Goal: Task Accomplishment & Management: Manage account settings

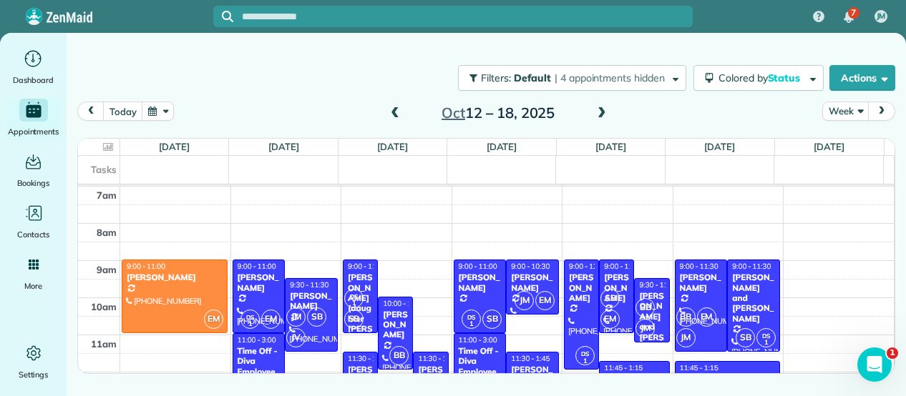
scroll to position [83, 0]
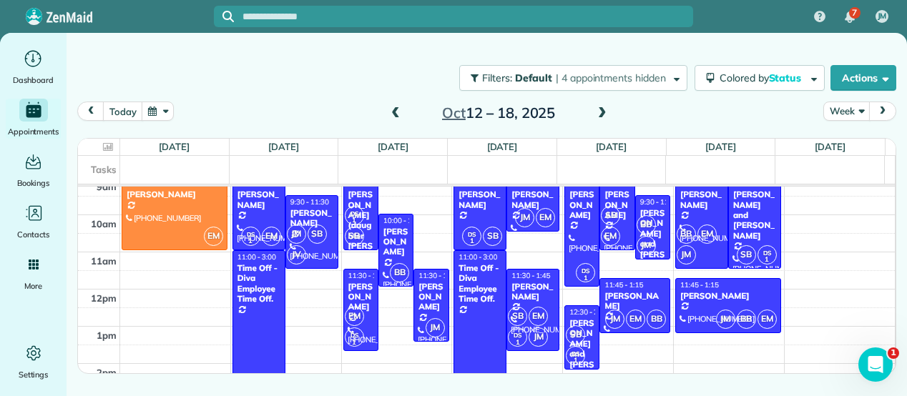
click at [605, 115] on span at bounding box center [602, 113] width 16 height 13
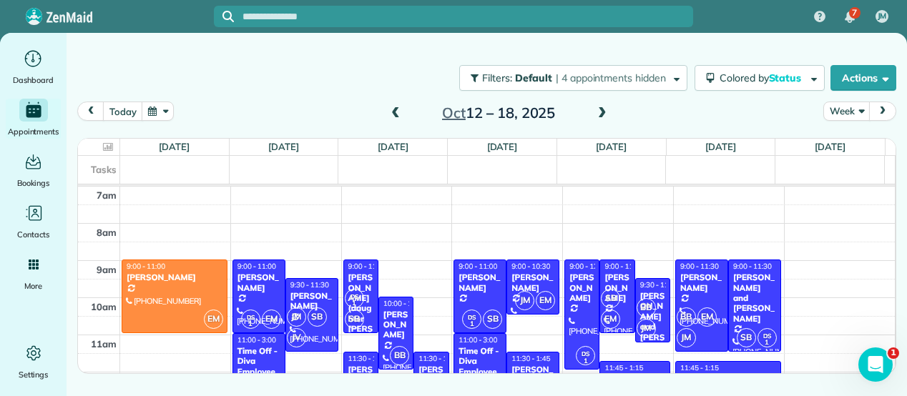
click at [605, 115] on span at bounding box center [602, 113] width 16 height 13
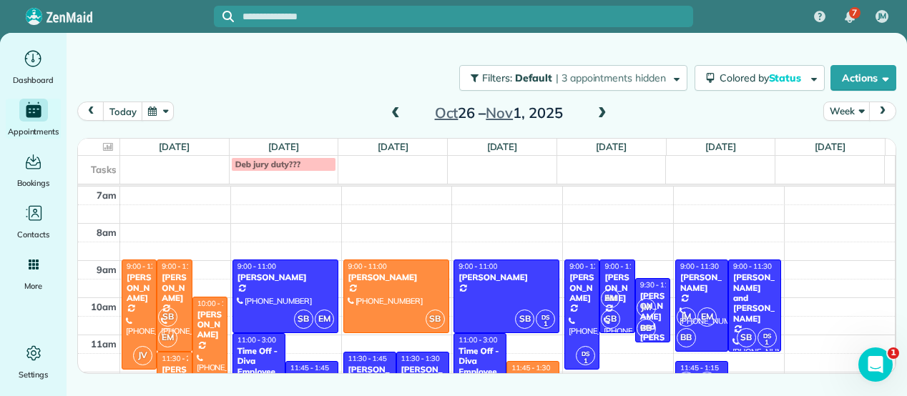
click at [605, 115] on span at bounding box center [602, 113] width 16 height 13
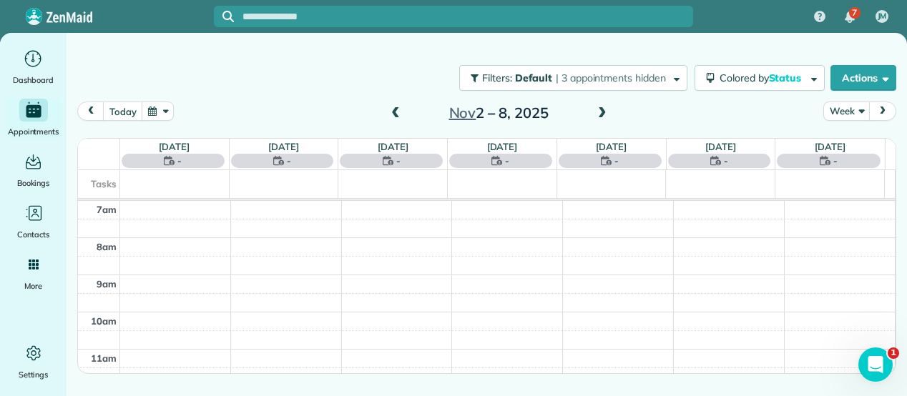
click at [605, 115] on span at bounding box center [602, 113] width 16 height 13
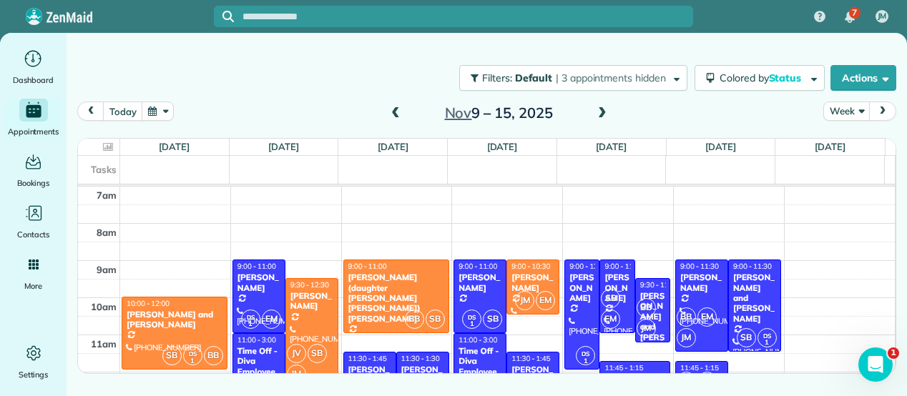
click at [605, 115] on span at bounding box center [602, 113] width 16 height 13
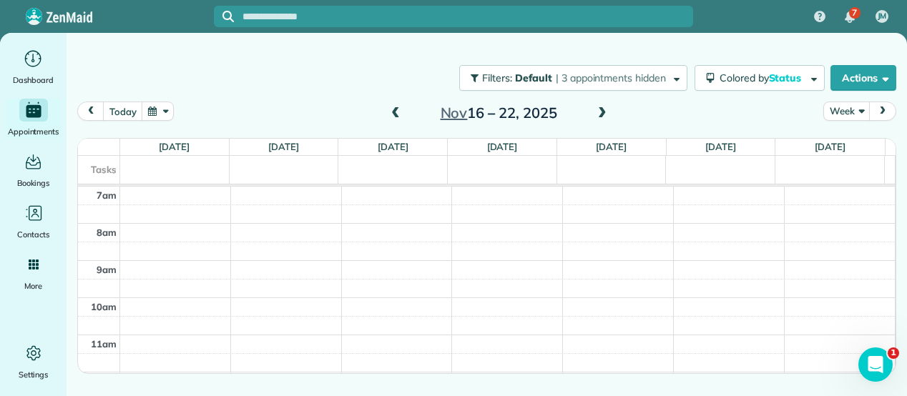
click at [605, 115] on span at bounding box center [602, 113] width 16 height 13
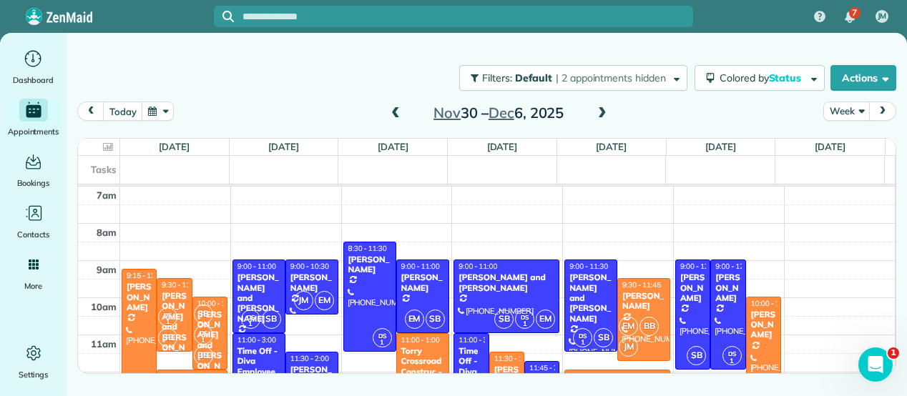
click at [605, 115] on span at bounding box center [602, 113] width 16 height 13
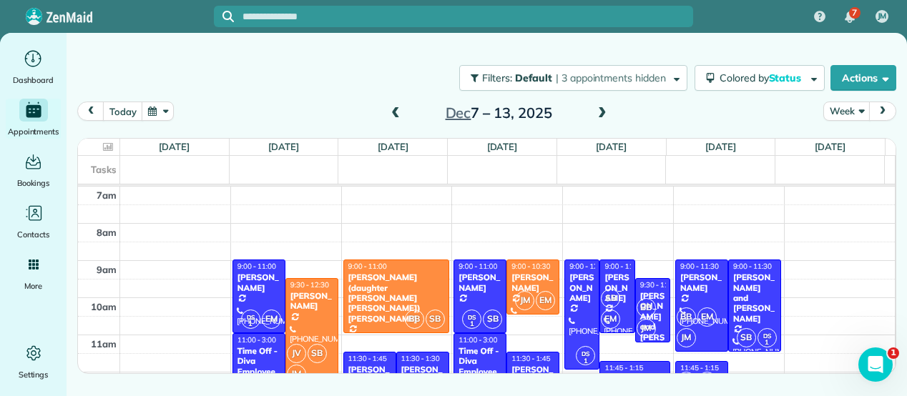
click at [605, 115] on span at bounding box center [602, 113] width 16 height 13
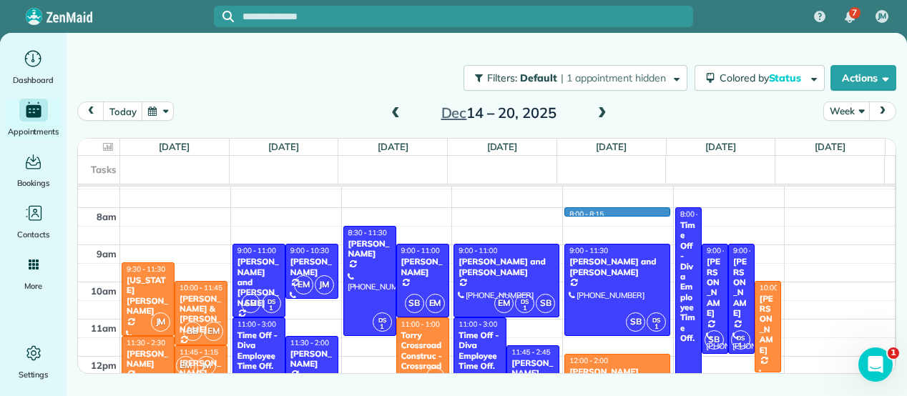
scroll to position [4, 0]
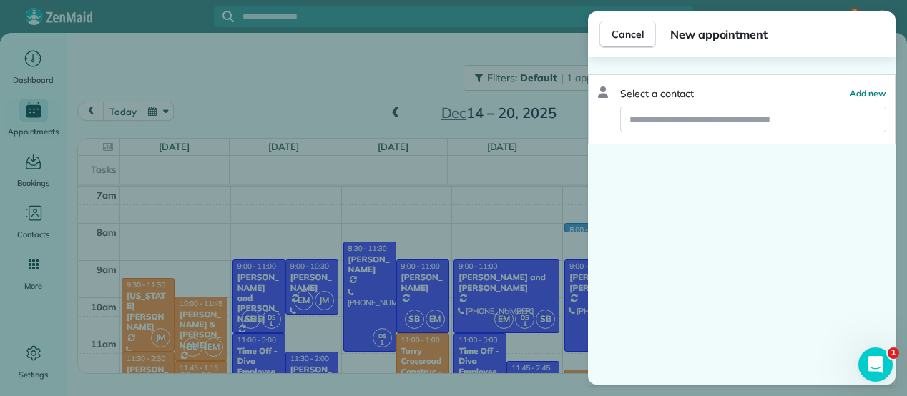
click at [536, 141] on div "Cancel New appointment Select a contact Add new" at bounding box center [453, 198] width 907 height 396
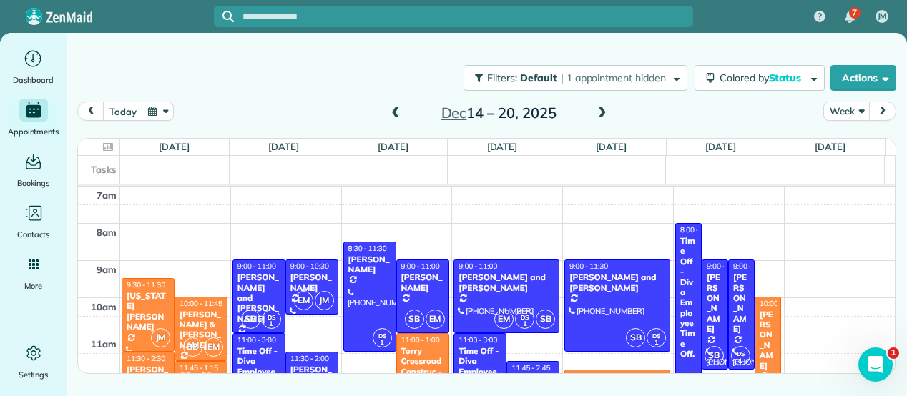
click at [322, 64] on div "Filters: Default | 1 appointment hidden Colored by Status Color by Cleaner Colo…" at bounding box center [487, 77] width 840 height 47
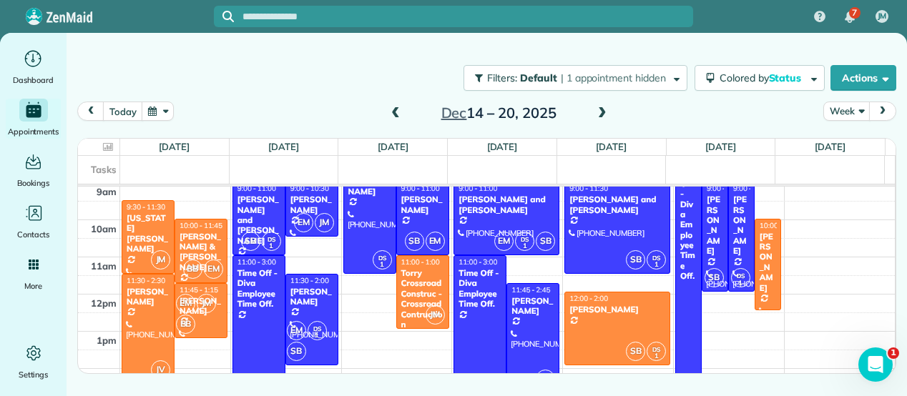
scroll to position [79, 0]
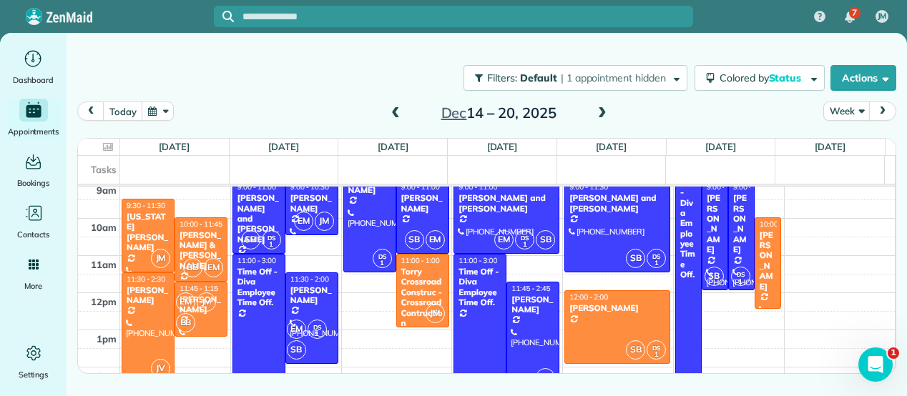
click at [396, 112] on span at bounding box center [396, 113] width 16 height 13
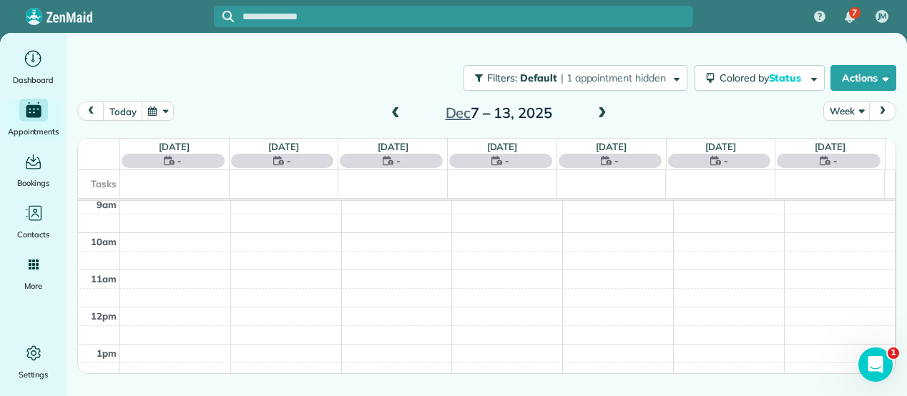
scroll to position [0, 0]
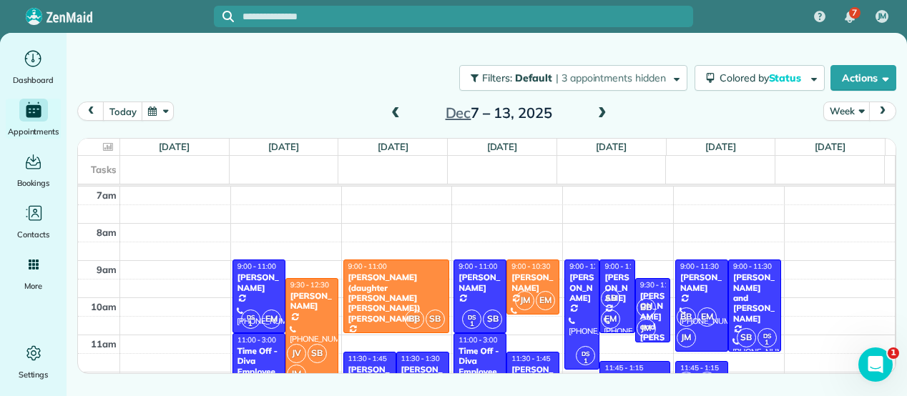
click at [599, 115] on span at bounding box center [602, 113] width 16 height 13
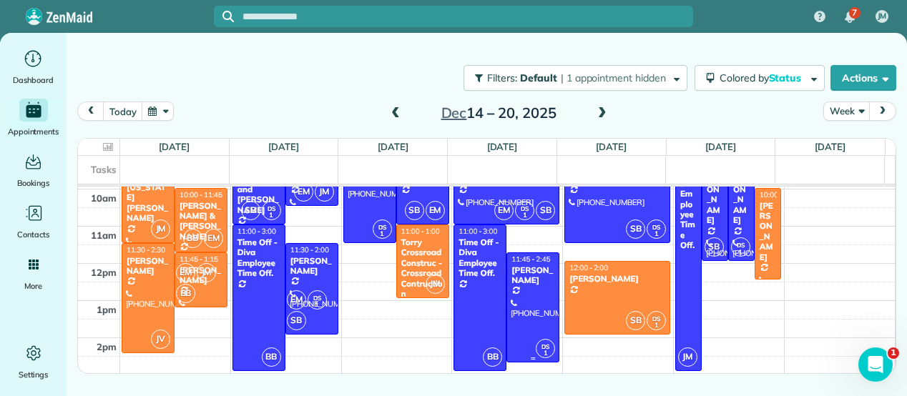
scroll to position [102, 0]
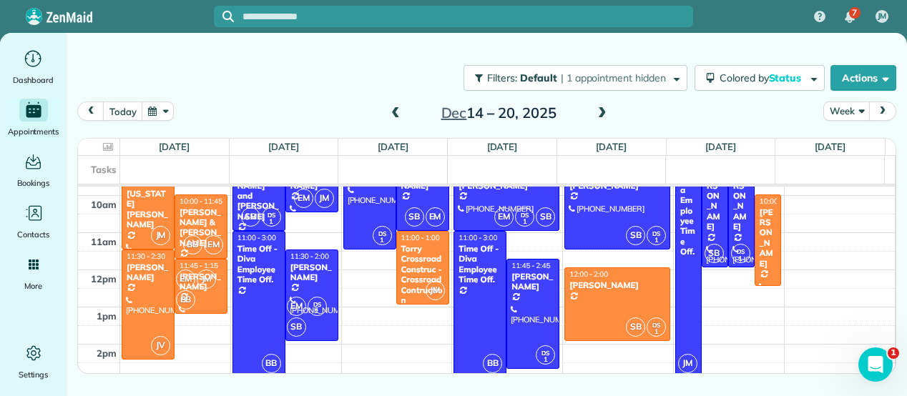
click at [397, 110] on span at bounding box center [396, 113] width 16 height 13
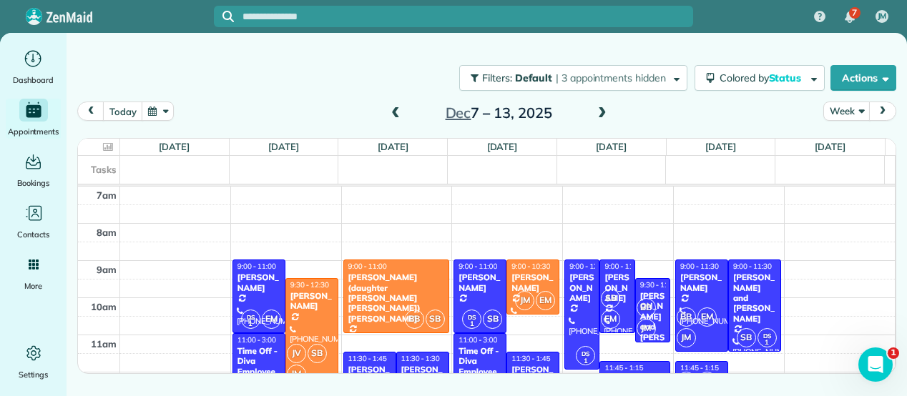
click at [397, 110] on span at bounding box center [396, 113] width 16 height 13
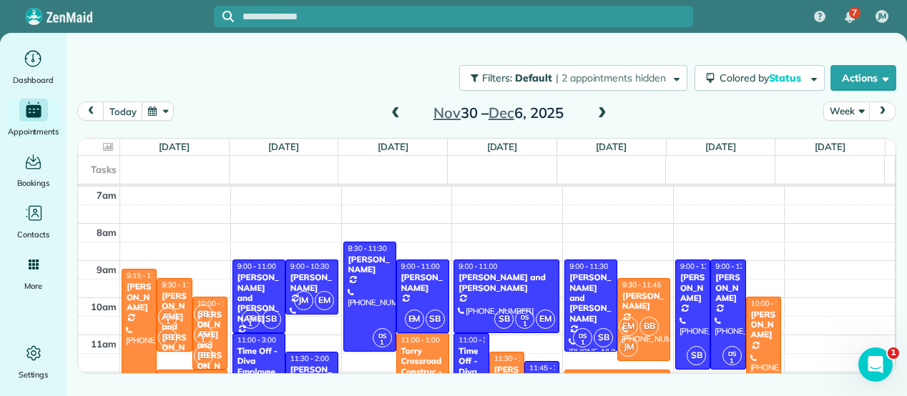
click at [397, 110] on span at bounding box center [396, 113] width 16 height 13
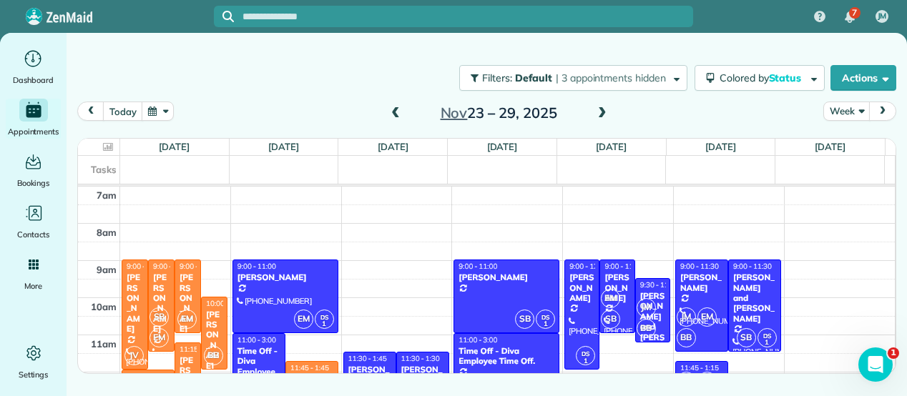
click at [397, 110] on span at bounding box center [396, 113] width 16 height 13
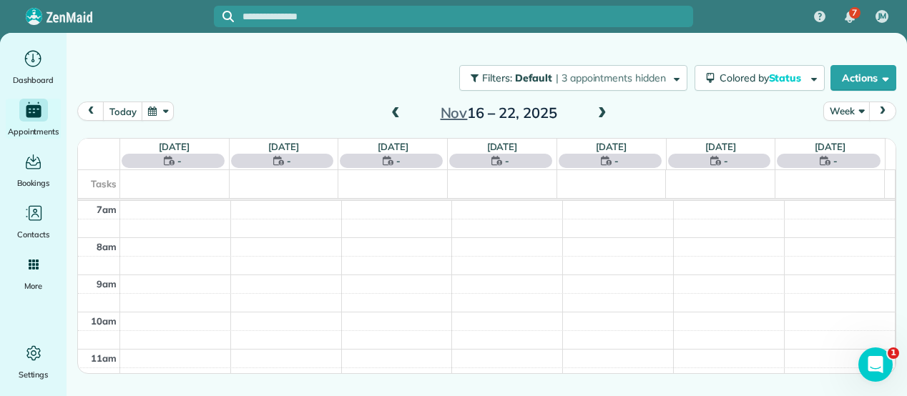
scroll to position [0, 0]
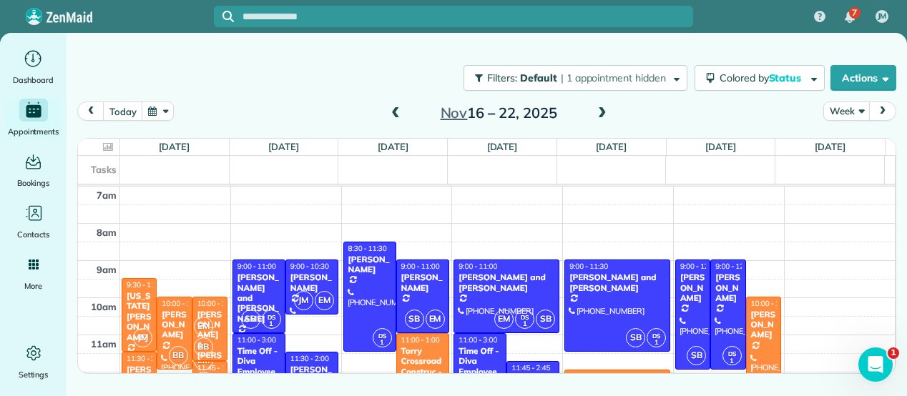
click at [602, 111] on span at bounding box center [602, 113] width 16 height 13
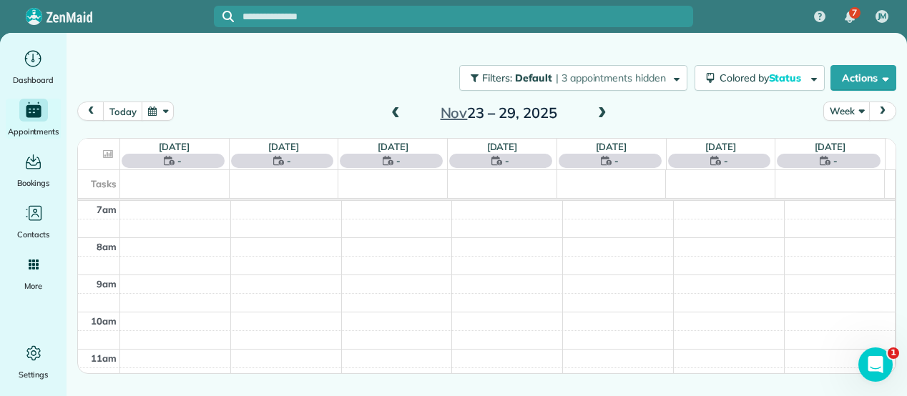
click at [602, 111] on span at bounding box center [602, 113] width 16 height 13
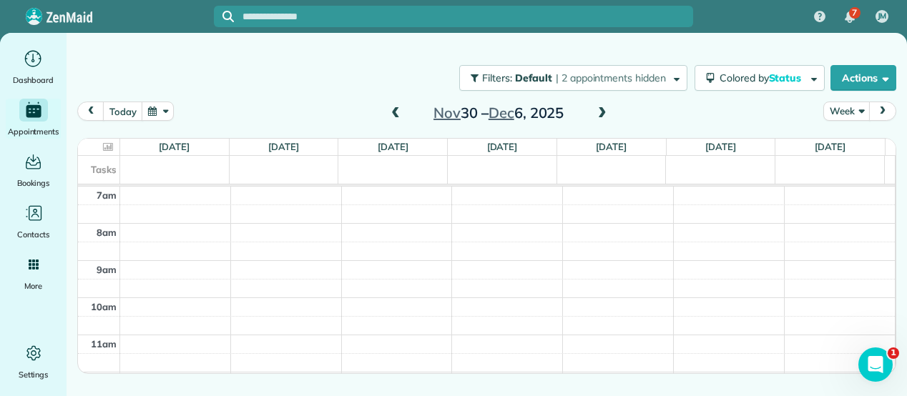
click at [605, 113] on span at bounding box center [602, 113] width 16 height 13
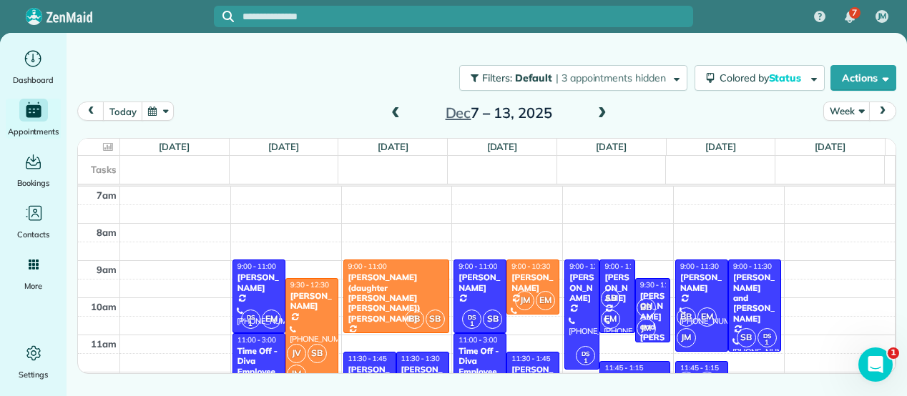
click at [605, 113] on span at bounding box center [602, 113] width 16 height 13
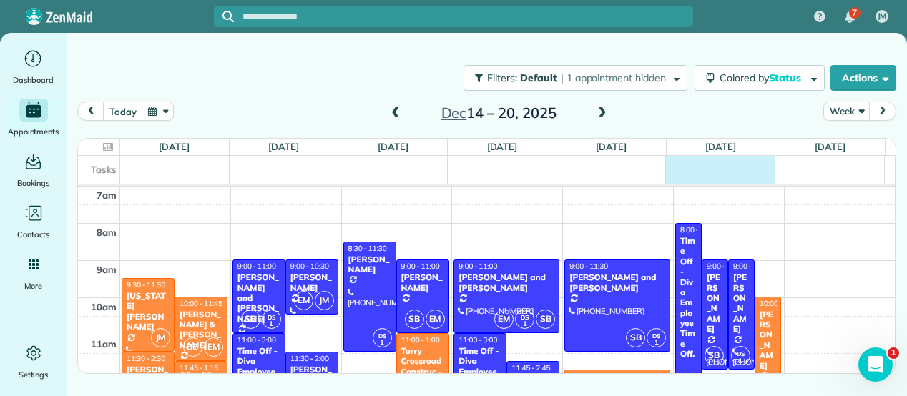
click at [687, 169] on div "Tasks" at bounding box center [481, 170] width 807 height 28
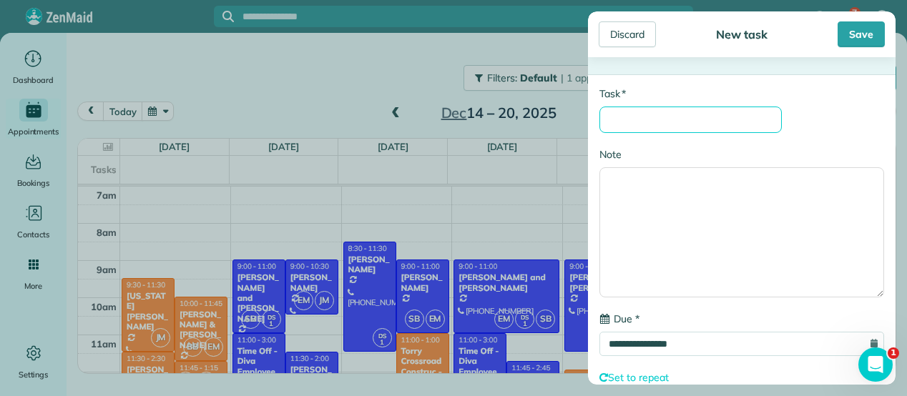
click at [632, 118] on input "* Task" at bounding box center [690, 120] width 182 height 26
type input "**********"
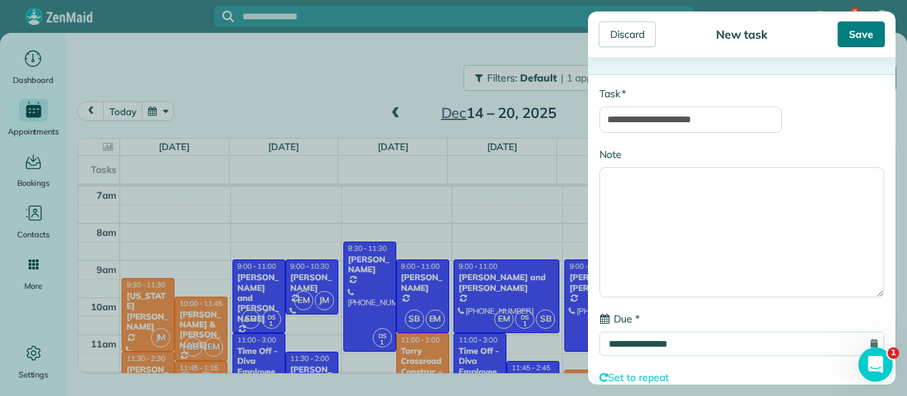
click at [843, 34] on div "Save" at bounding box center [861, 34] width 47 height 26
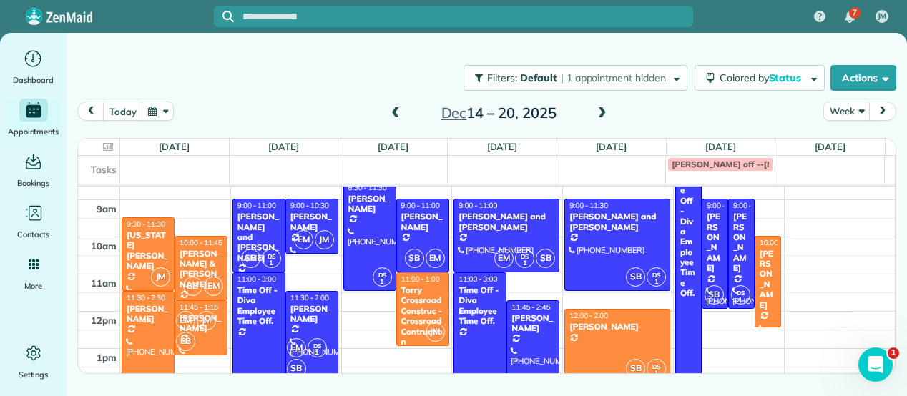
scroll to position [60, 0]
click at [604, 108] on span at bounding box center [602, 113] width 16 height 13
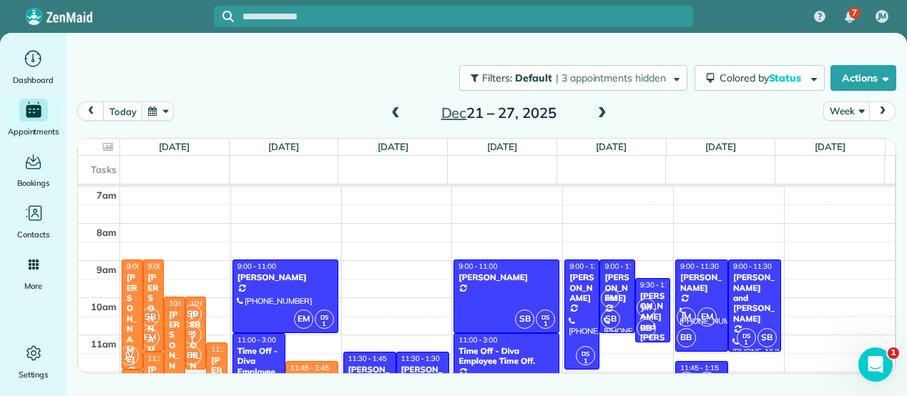
click at [393, 112] on span at bounding box center [396, 113] width 16 height 13
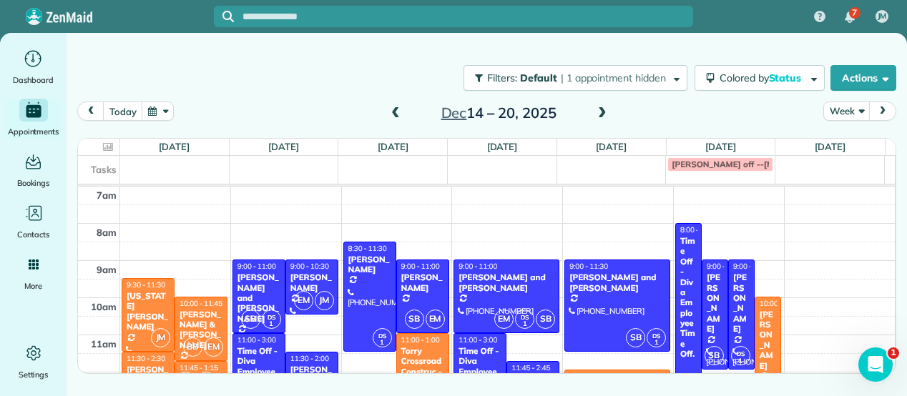
click at [399, 117] on span at bounding box center [396, 113] width 16 height 13
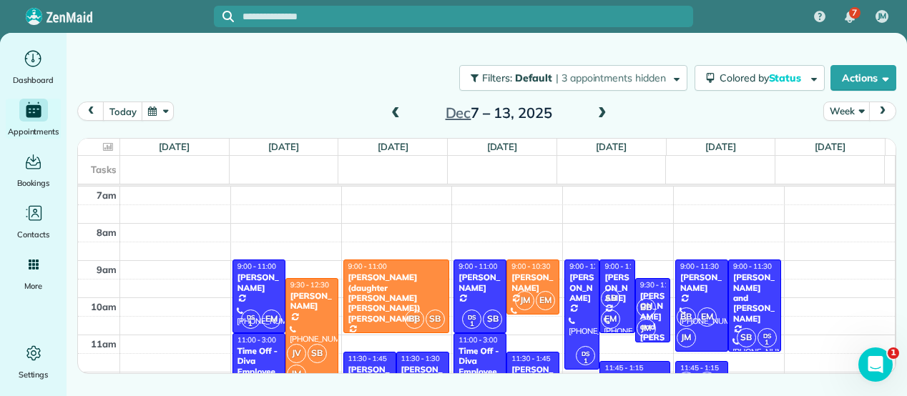
click at [391, 113] on span at bounding box center [396, 113] width 16 height 13
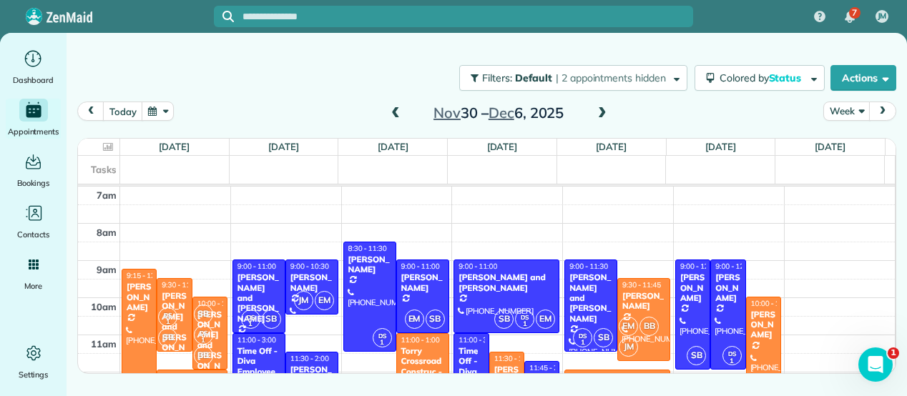
click at [602, 112] on span at bounding box center [602, 113] width 16 height 13
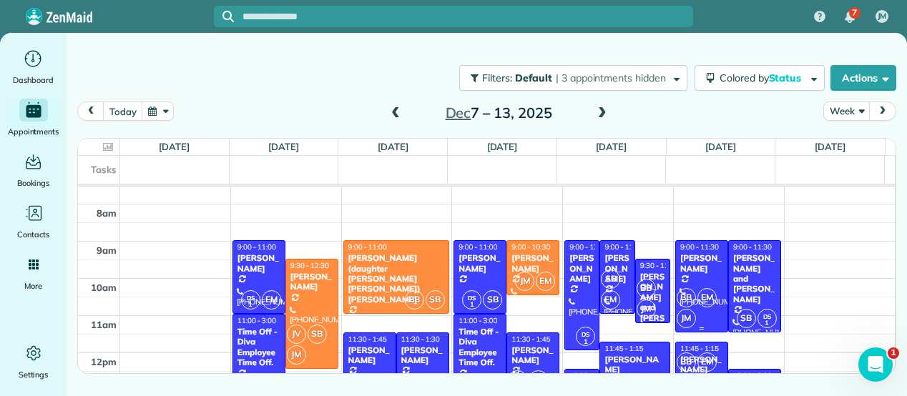
scroll to position [17, 0]
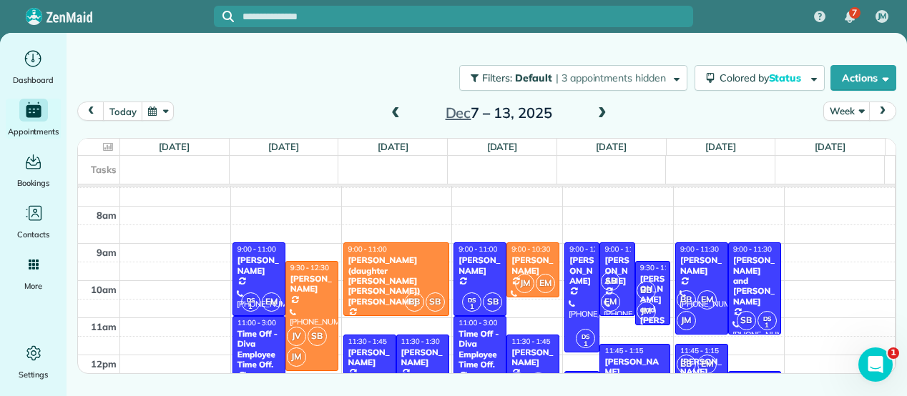
click at [391, 108] on span at bounding box center [396, 113] width 16 height 13
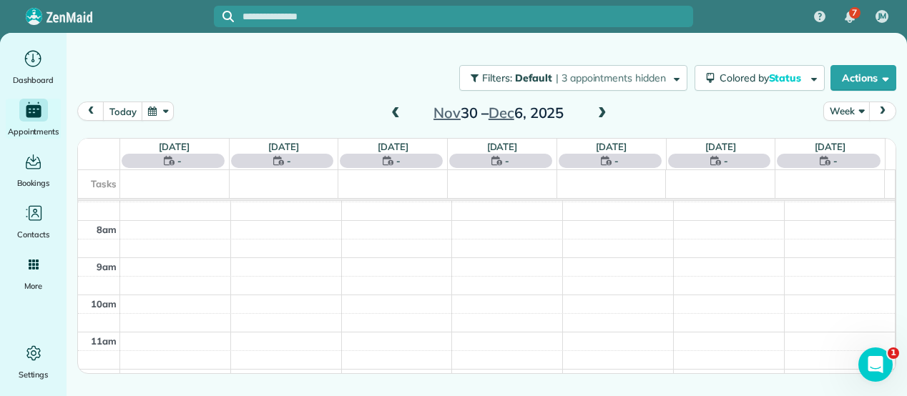
scroll to position [0, 0]
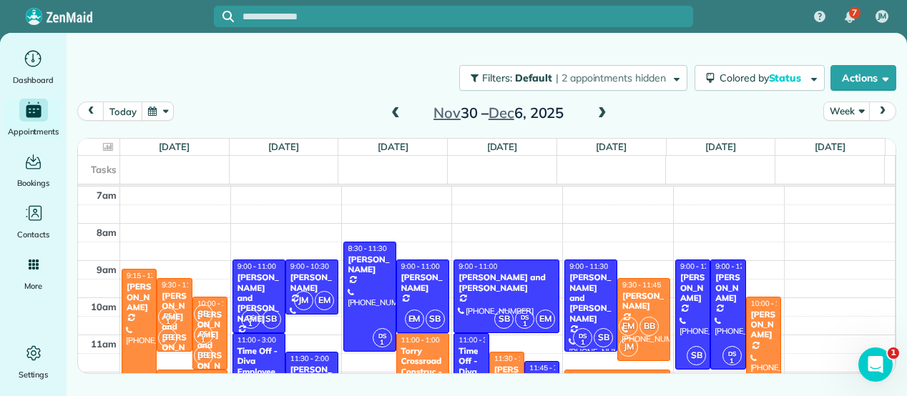
click at [604, 109] on span at bounding box center [602, 113] width 16 height 13
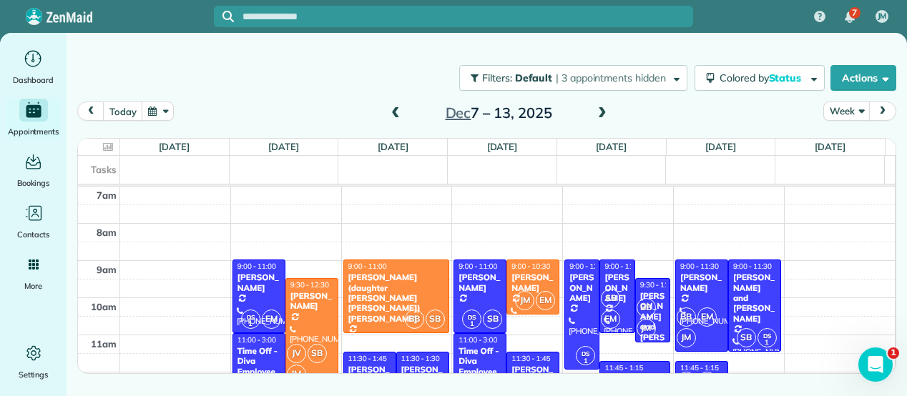
click at [604, 109] on span at bounding box center [602, 113] width 16 height 13
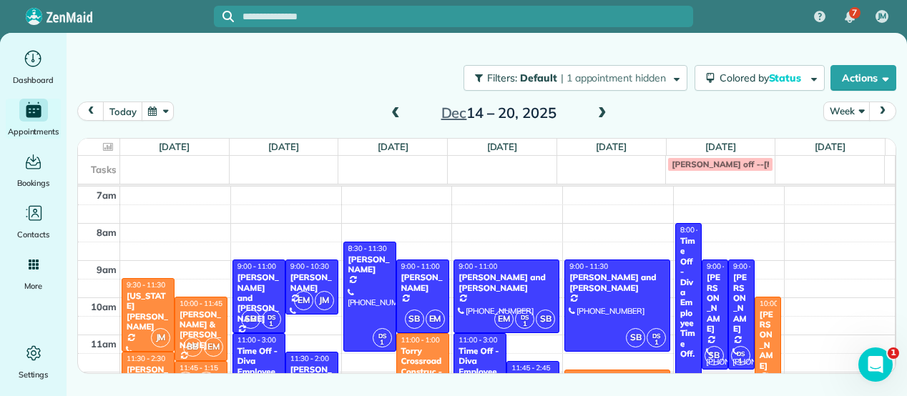
click at [604, 109] on span at bounding box center [602, 113] width 16 height 13
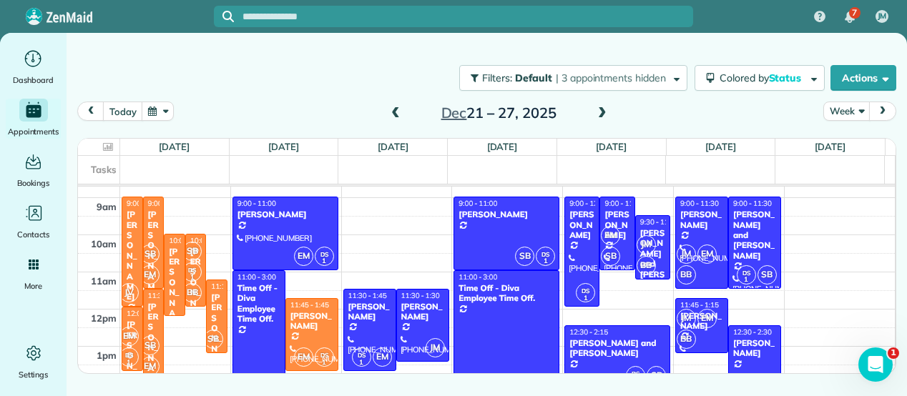
scroll to position [63, 0]
click at [395, 111] on span at bounding box center [396, 113] width 16 height 13
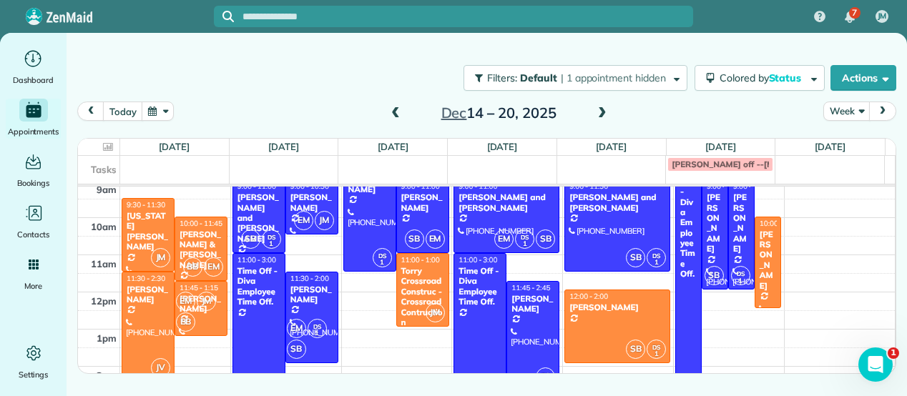
scroll to position [79, 0]
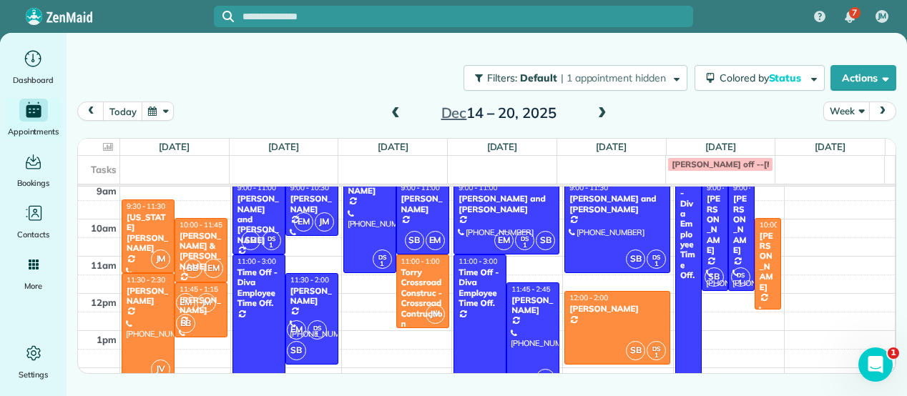
click at [396, 112] on span at bounding box center [396, 113] width 16 height 13
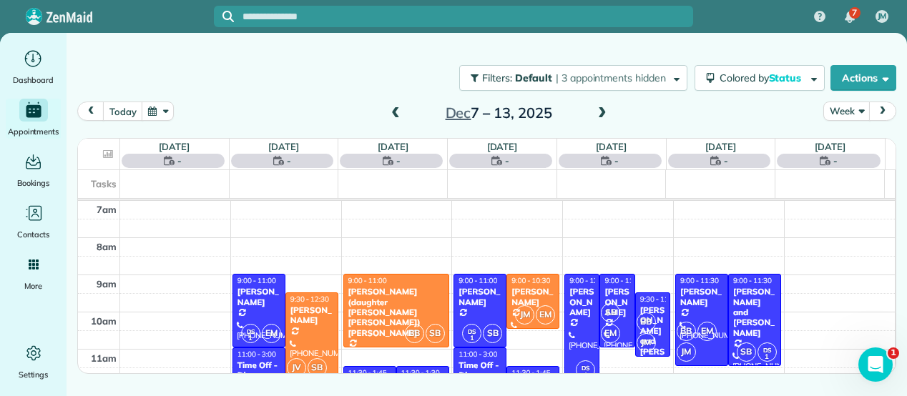
click at [396, 112] on span at bounding box center [396, 113] width 16 height 13
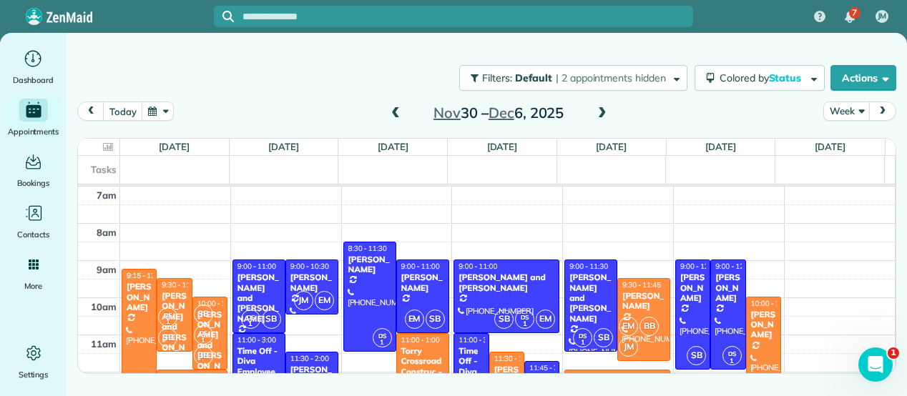
click at [396, 112] on span at bounding box center [396, 113] width 16 height 13
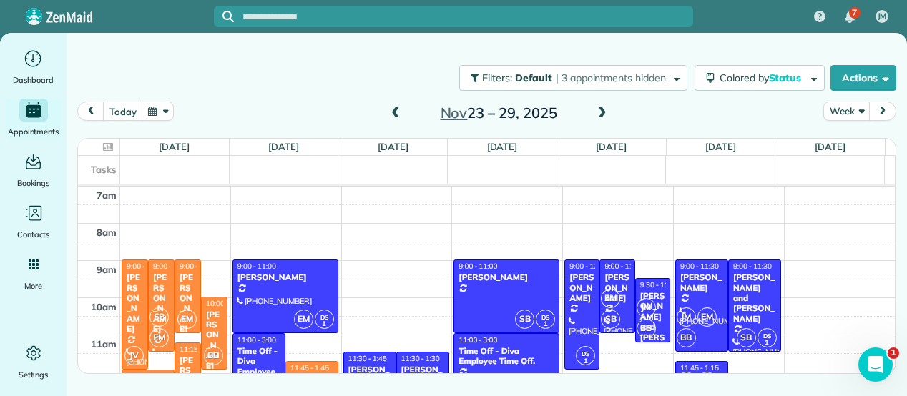
click at [395, 117] on span at bounding box center [396, 113] width 16 height 13
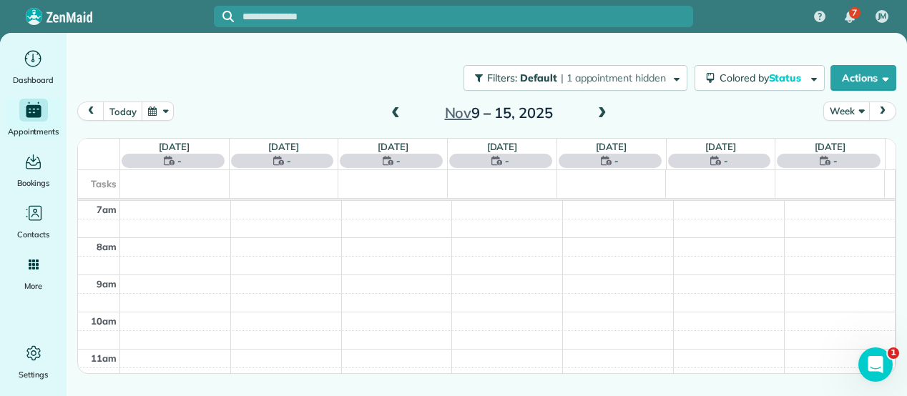
click at [395, 117] on span at bounding box center [396, 113] width 16 height 13
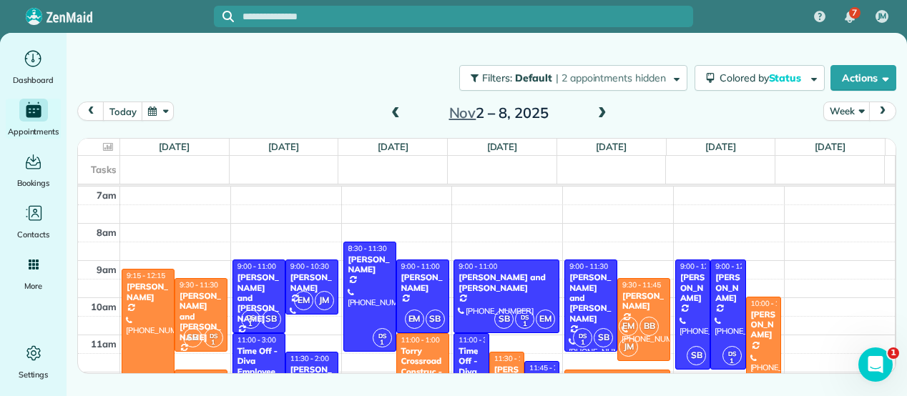
click at [395, 117] on span at bounding box center [396, 113] width 16 height 13
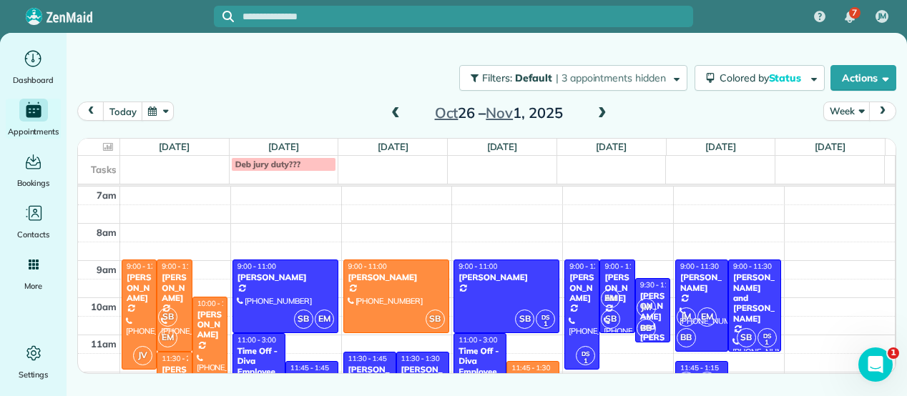
click at [599, 115] on span at bounding box center [602, 113] width 16 height 13
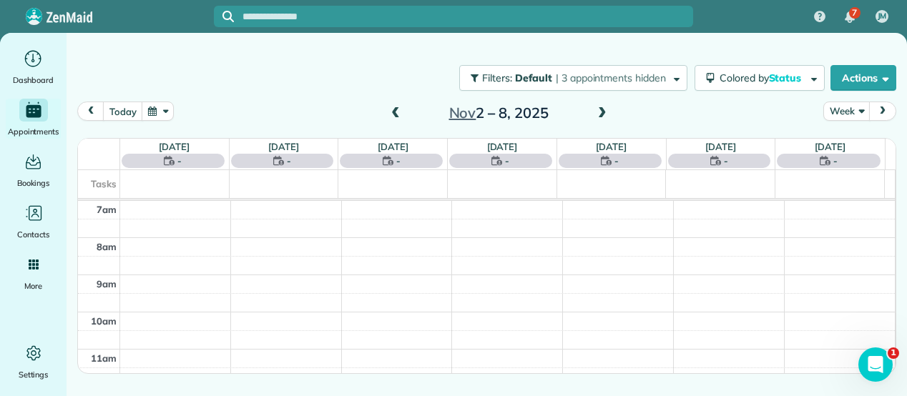
click at [599, 115] on span at bounding box center [602, 113] width 16 height 13
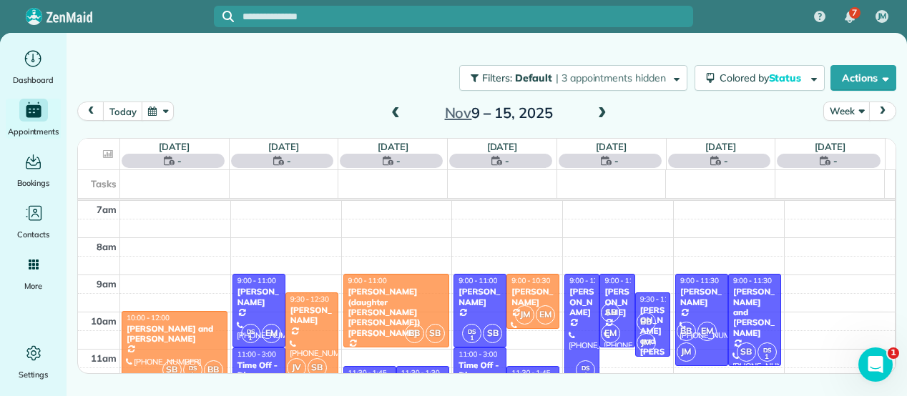
click at [599, 115] on span at bounding box center [602, 113] width 16 height 13
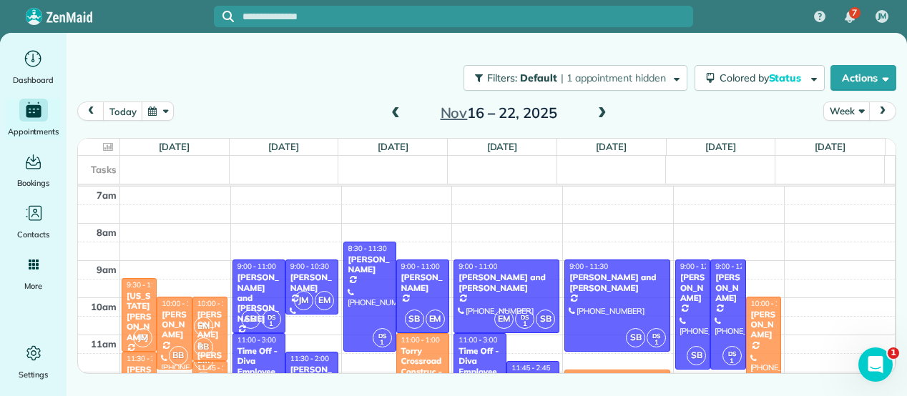
click at [599, 115] on span at bounding box center [602, 113] width 16 height 13
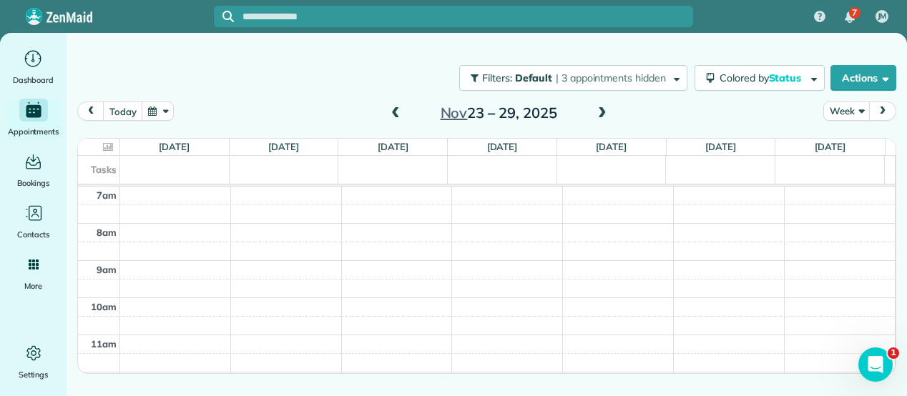
drag, startPoint x: 557, startPoint y: 348, endPoint x: 403, endPoint y: 383, distance: 157.0
click at [403, 383] on main "Filters: Default | 3 appointments hidden Colored by Status Color by Cleaner Col…" at bounding box center [487, 231] width 840 height 396
click at [390, 105] on span at bounding box center [396, 113] width 16 height 21
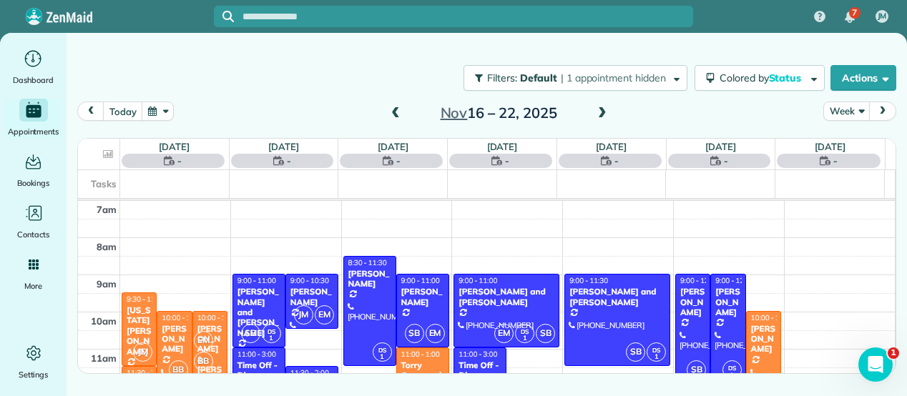
scroll to position [0, 0]
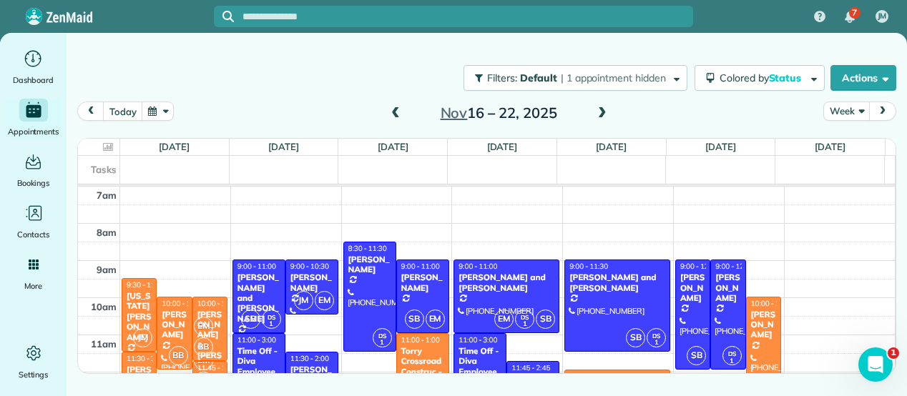
click at [600, 109] on span at bounding box center [602, 113] width 16 height 13
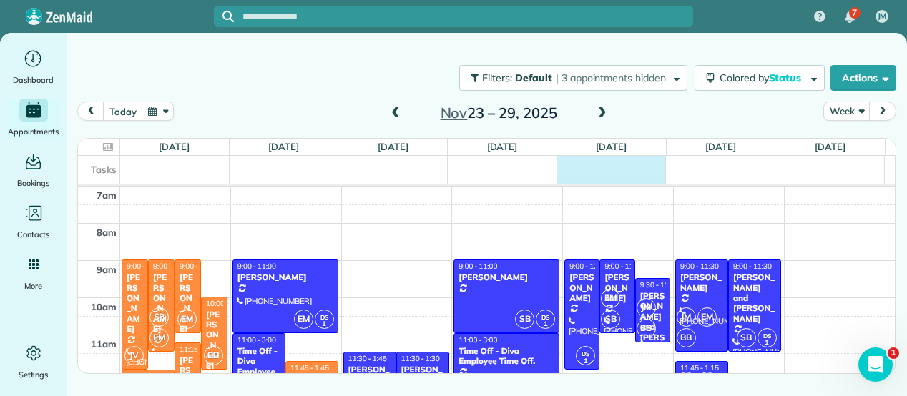
click at [615, 162] on div "Tasks" at bounding box center [481, 170] width 807 height 28
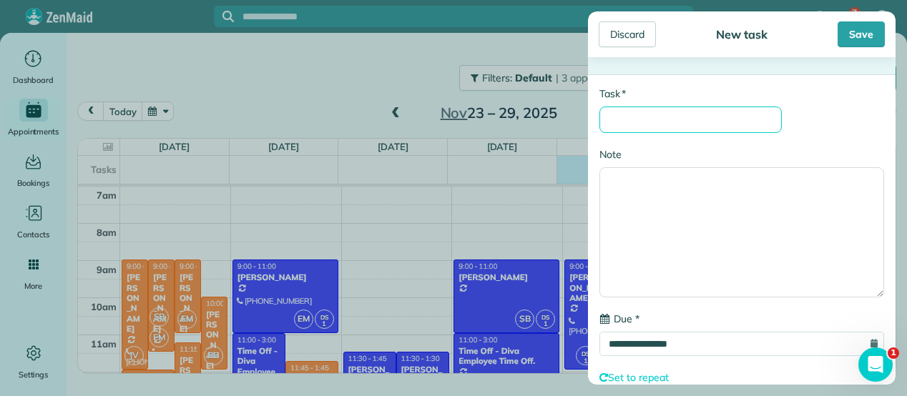
click at [634, 116] on input "* Task" at bounding box center [690, 120] width 182 height 26
click at [626, 32] on div "Discard" at bounding box center [627, 34] width 57 height 26
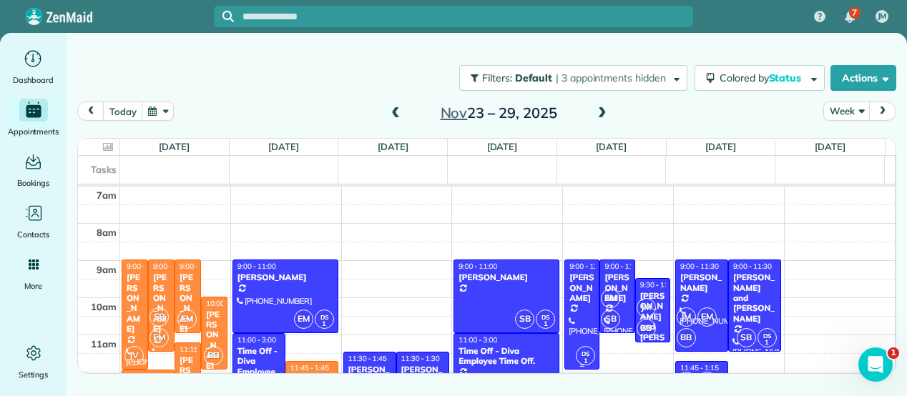
click at [574, 300] on div "[PERSON_NAME]" at bounding box center [582, 288] width 26 height 31
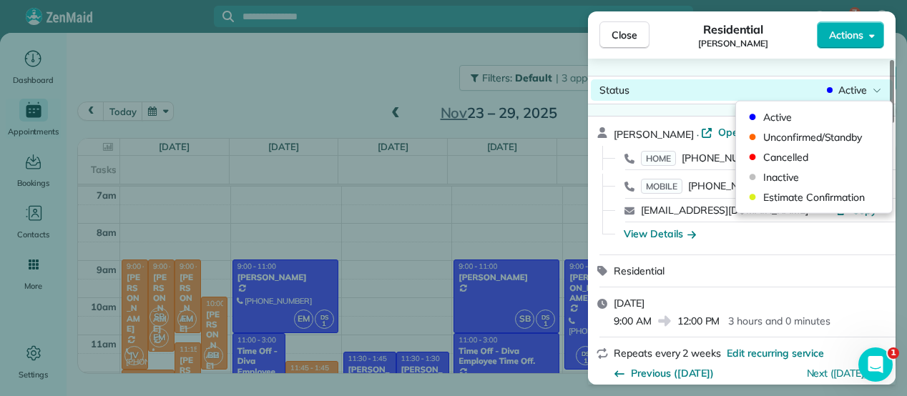
click at [850, 83] on span "Active" at bounding box center [852, 90] width 29 height 14
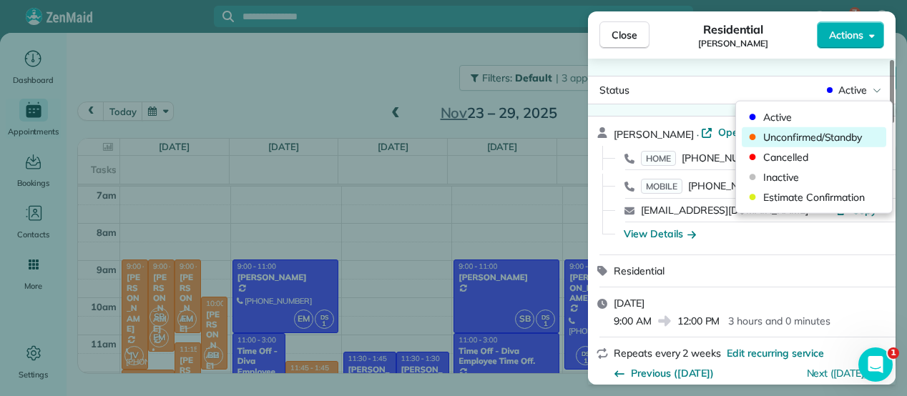
click at [782, 136] on span "Unconfirmed/Standby" at bounding box center [823, 137] width 120 height 14
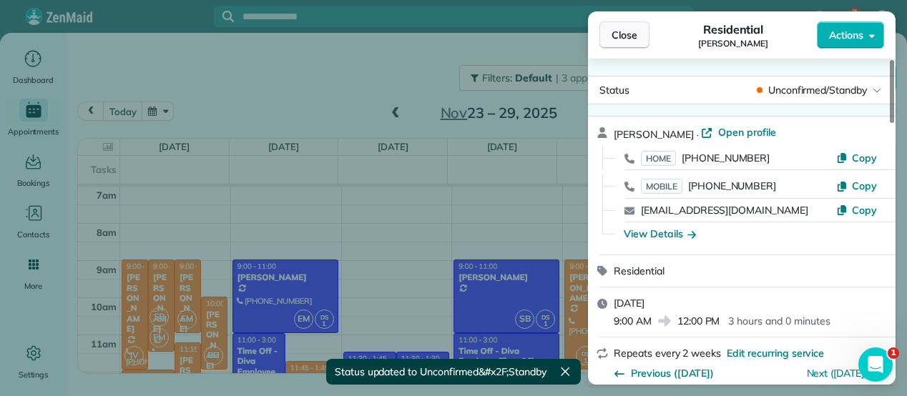
click at [639, 43] on button "Close" at bounding box center [624, 34] width 50 height 27
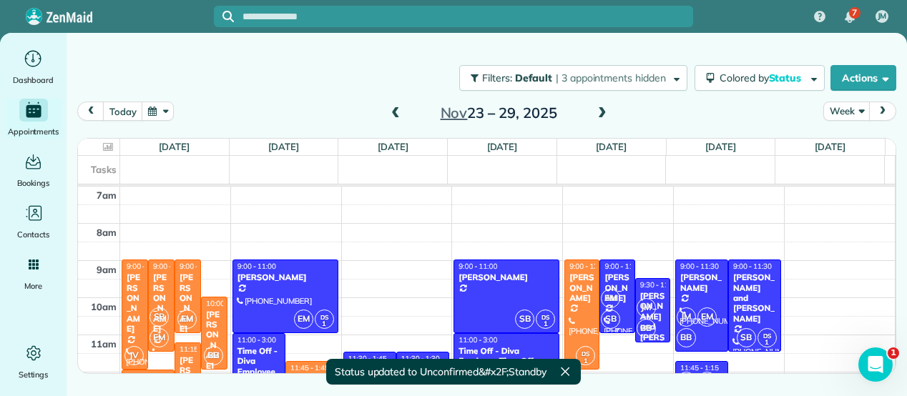
click at [610, 290] on div "EM SB" at bounding box center [615, 308] width 31 height 41
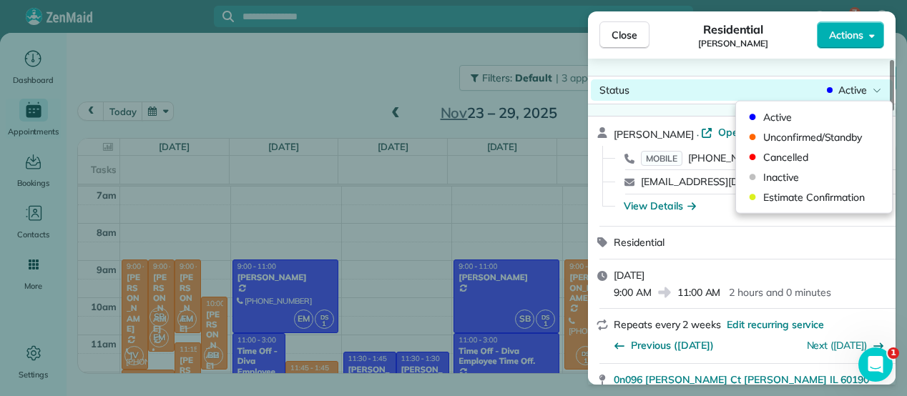
click at [839, 87] on span "Active" at bounding box center [852, 90] width 29 height 14
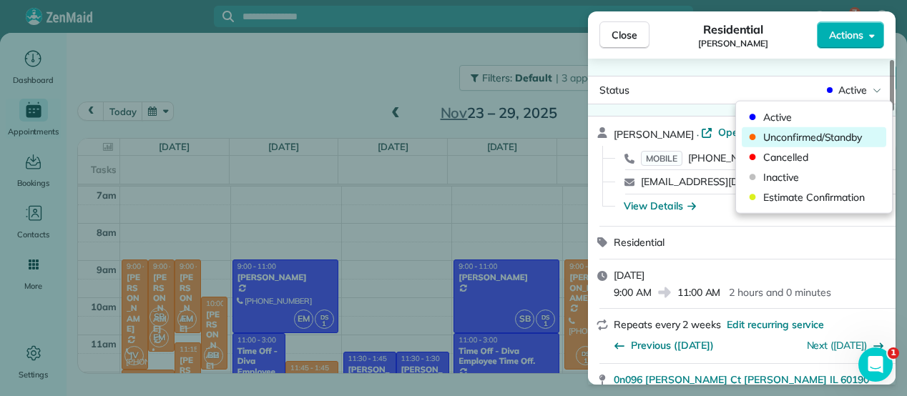
click at [797, 137] on span "Unconfirmed/Standby" at bounding box center [823, 137] width 120 height 14
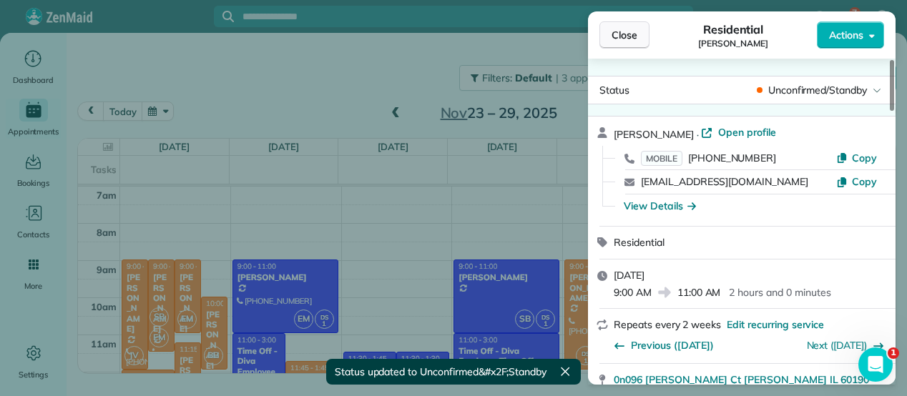
click at [632, 34] on span "Close" at bounding box center [625, 35] width 26 height 14
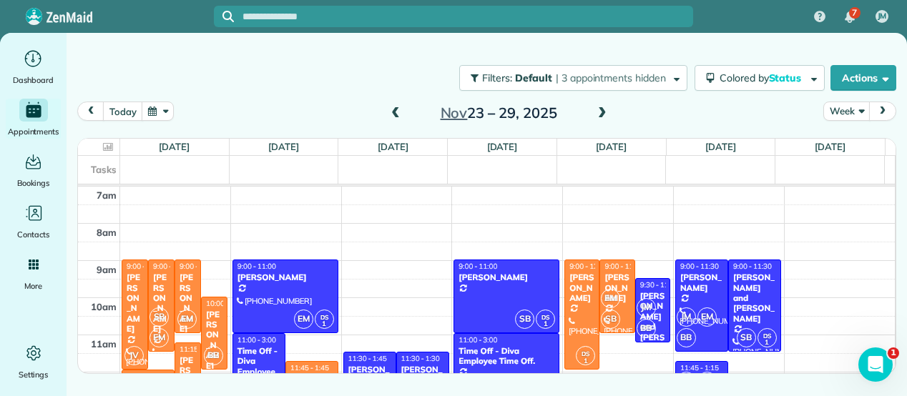
drag, startPoint x: 649, startPoint y: 326, endPoint x: 589, endPoint y: 41, distance: 291.8
click at [589, 41] on div "Filters: Default | 3 appointments hidden Colored by Status Color by Cleaner Col…" at bounding box center [487, 179] width 840 height 293
click at [642, 319] on span "BB" at bounding box center [646, 328] width 19 height 19
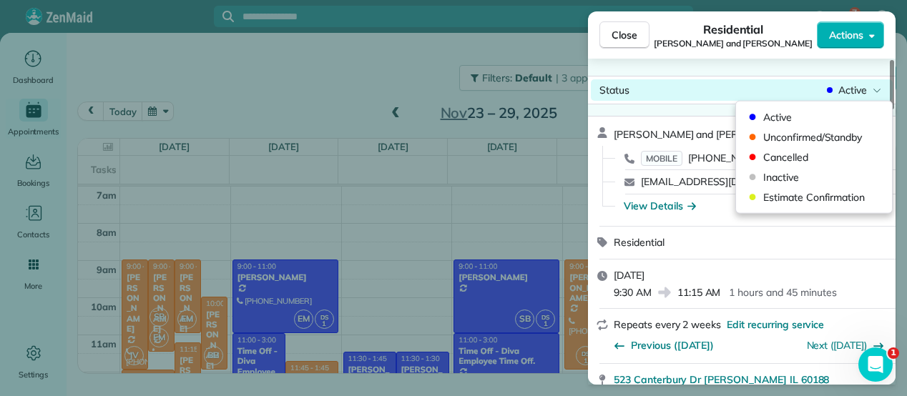
click at [840, 88] on span "Active" at bounding box center [852, 90] width 29 height 14
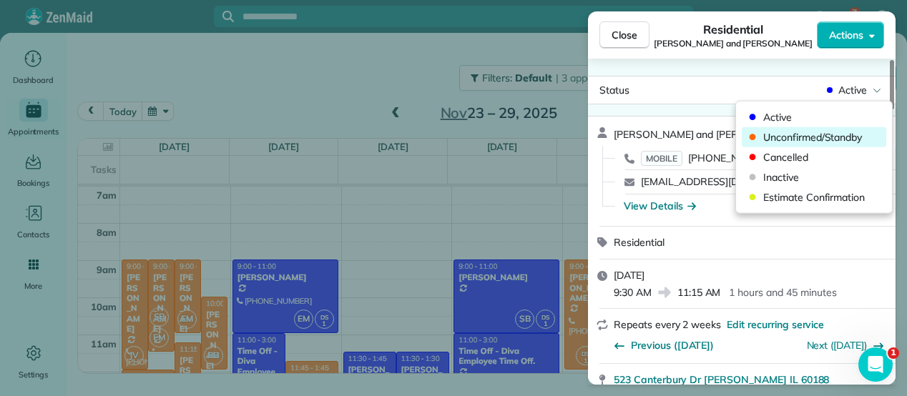
click at [813, 132] on span "Unconfirmed/Standby" at bounding box center [823, 137] width 120 height 14
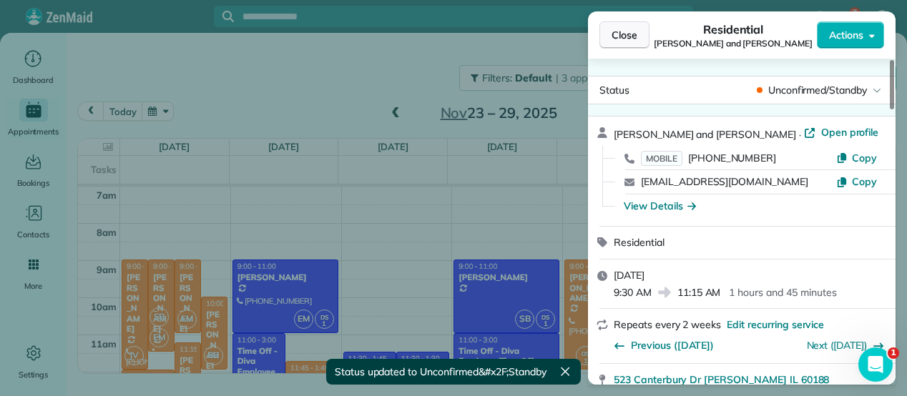
click at [643, 36] on button "Close" at bounding box center [624, 34] width 50 height 27
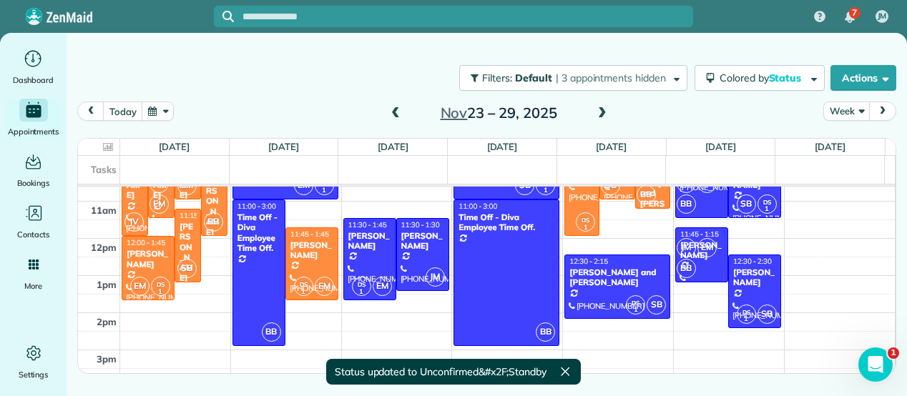
scroll to position [133, 0]
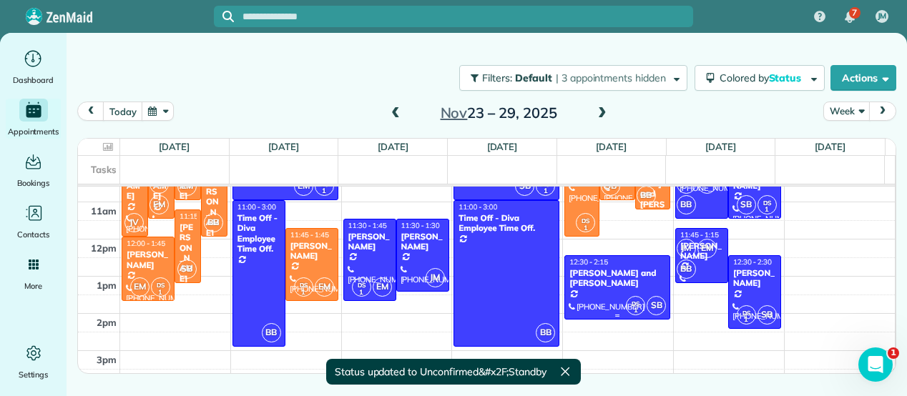
click at [604, 279] on div at bounding box center [617, 287] width 104 height 63
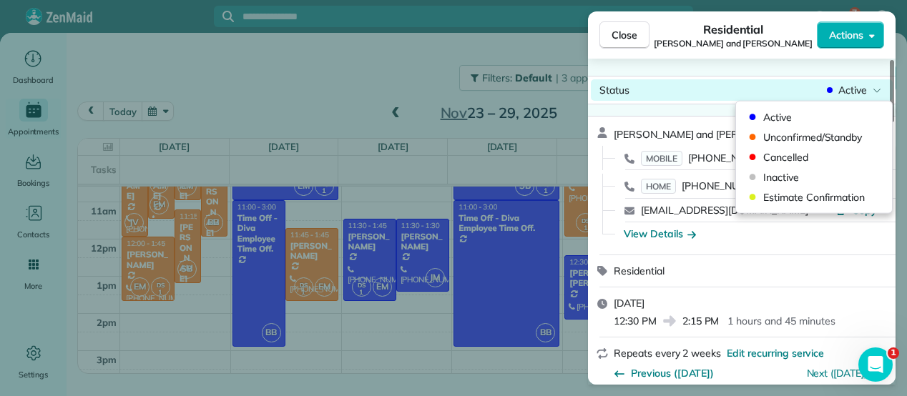
click at [838, 86] on span "Active" at bounding box center [852, 90] width 29 height 14
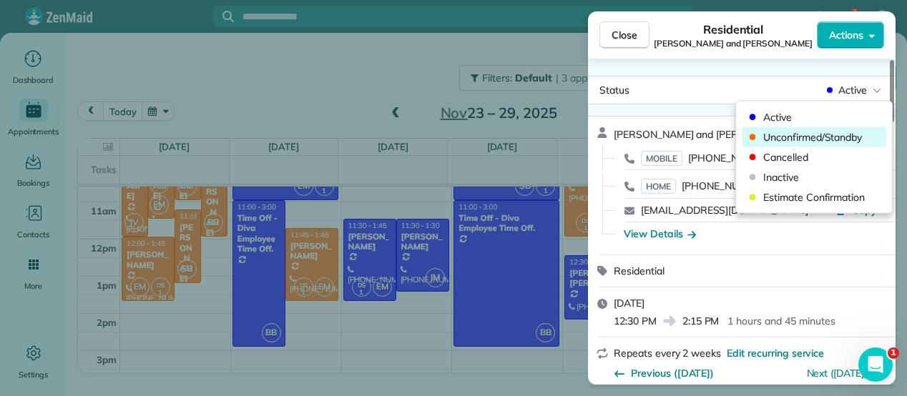
click at [774, 135] on span "Unconfirmed/Standby" at bounding box center [823, 137] width 120 height 14
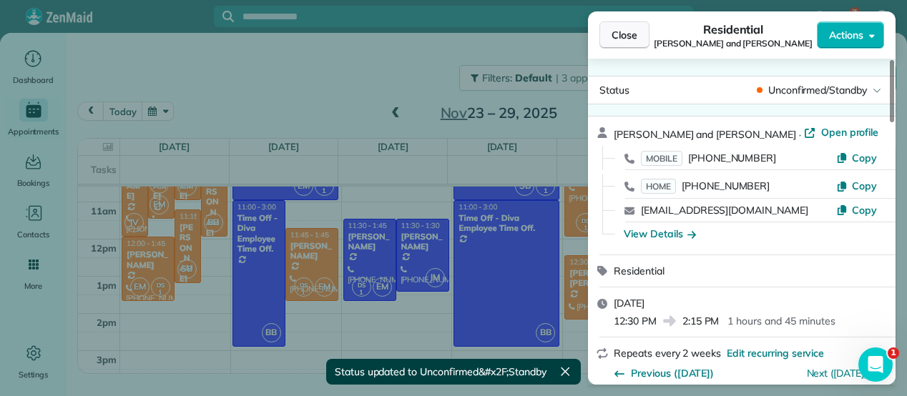
click at [629, 41] on span "Close" at bounding box center [625, 35] width 26 height 14
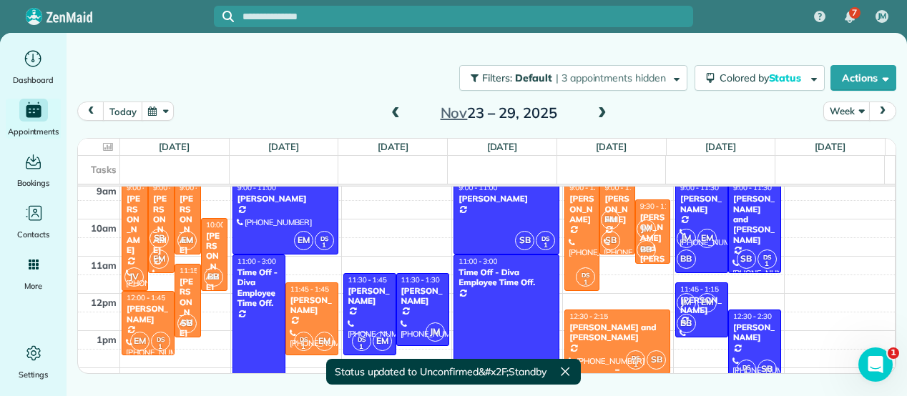
scroll to position [72, 0]
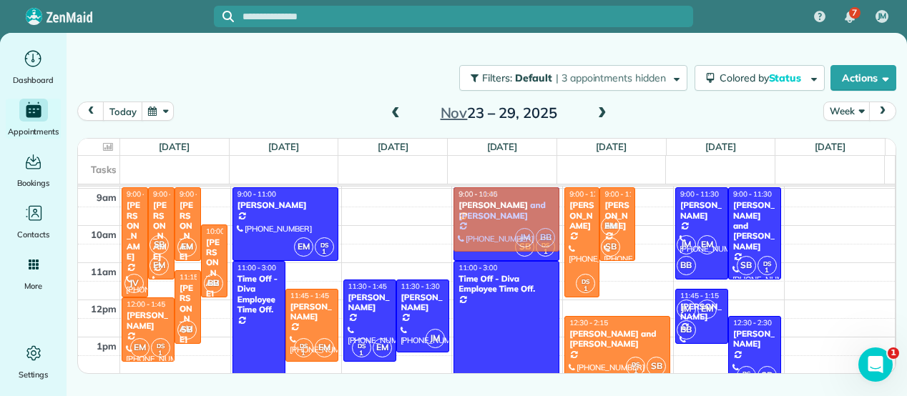
drag, startPoint x: 640, startPoint y: 242, endPoint x: 517, endPoint y: 224, distance: 124.4
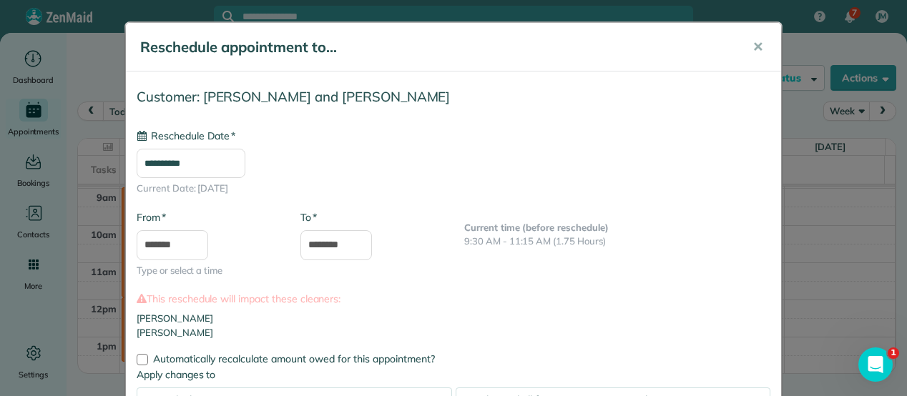
type input "**********"
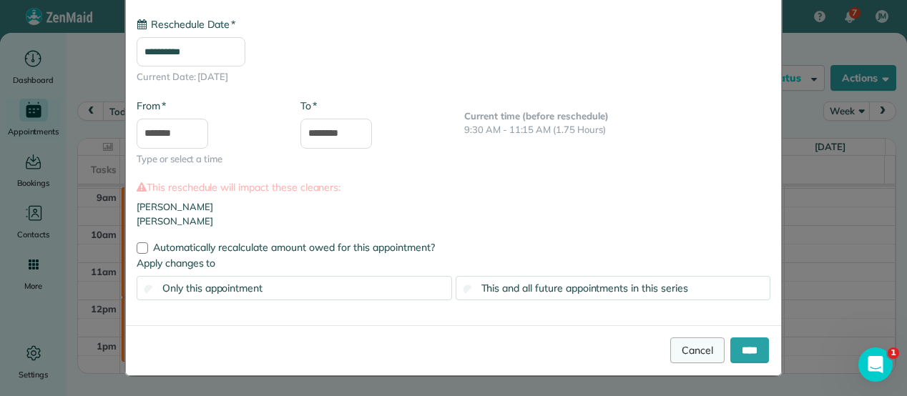
click at [670, 354] on link "Cancel" at bounding box center [697, 351] width 54 height 26
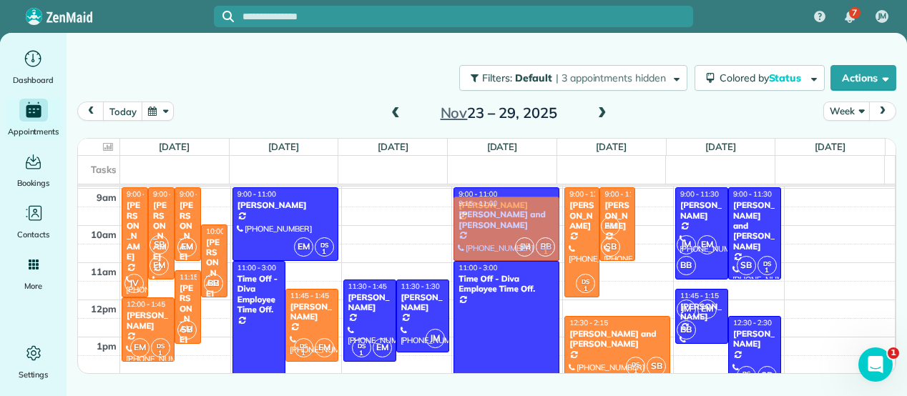
drag, startPoint x: 644, startPoint y: 247, endPoint x: 518, endPoint y: 233, distance: 126.6
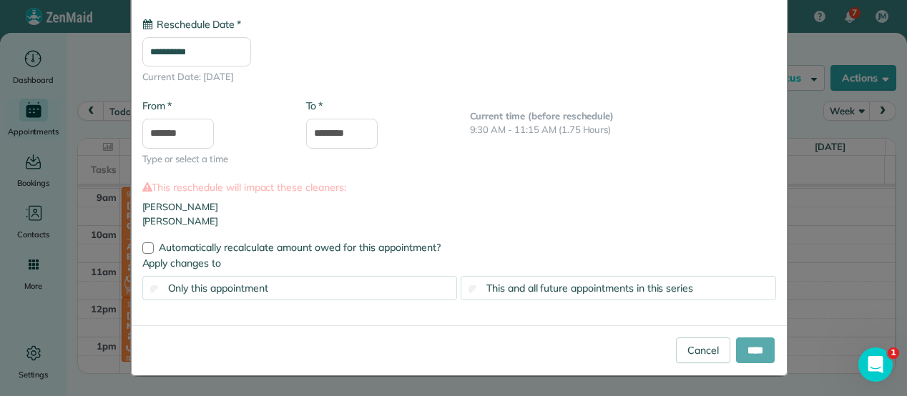
type input "**********"
click at [746, 344] on input "****" at bounding box center [755, 351] width 39 height 26
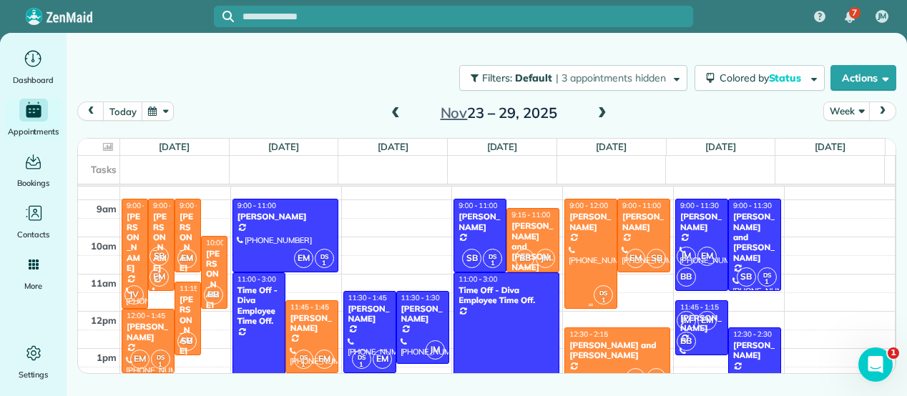
scroll to position [59, 0]
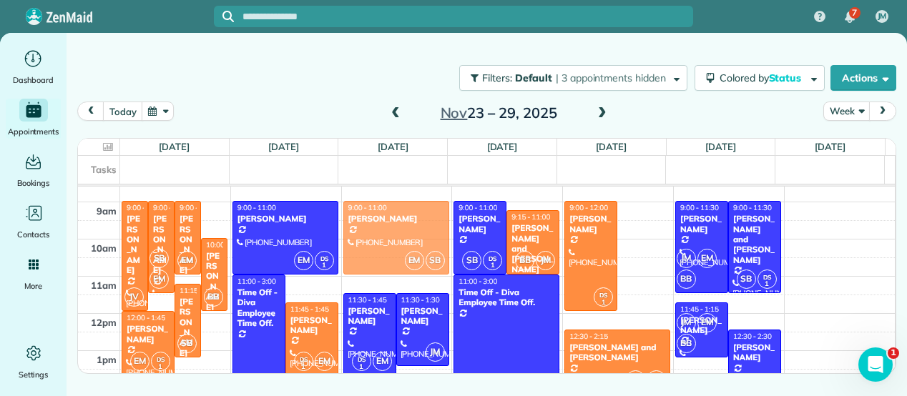
drag, startPoint x: 639, startPoint y: 240, endPoint x: 436, endPoint y: 238, distance: 202.4
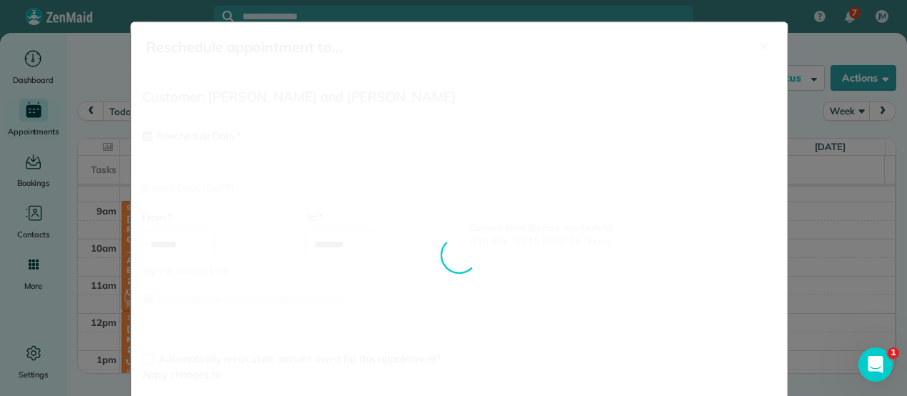
scroll to position [102, 0]
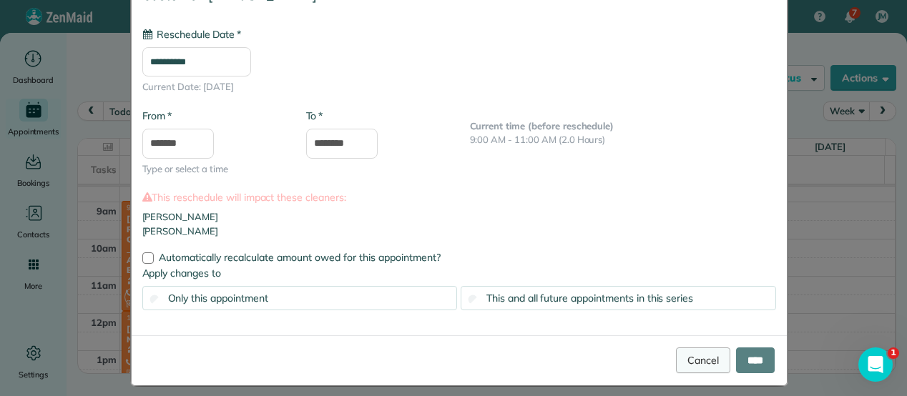
type input "**********"
click at [753, 353] on input "****" at bounding box center [755, 361] width 39 height 26
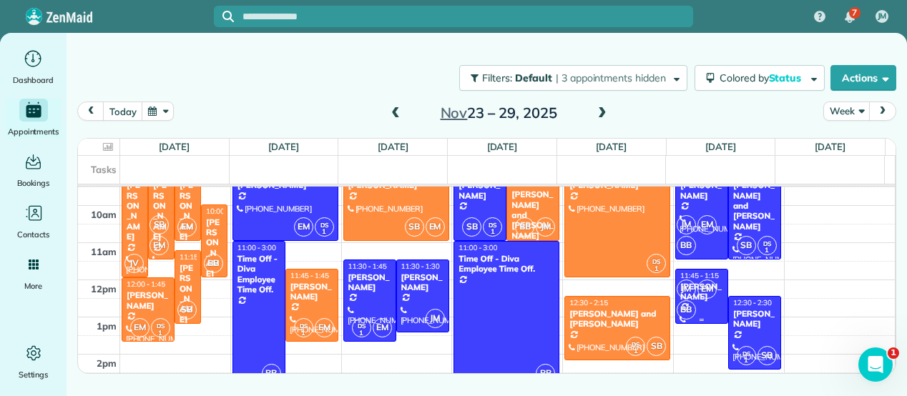
scroll to position [84, 0]
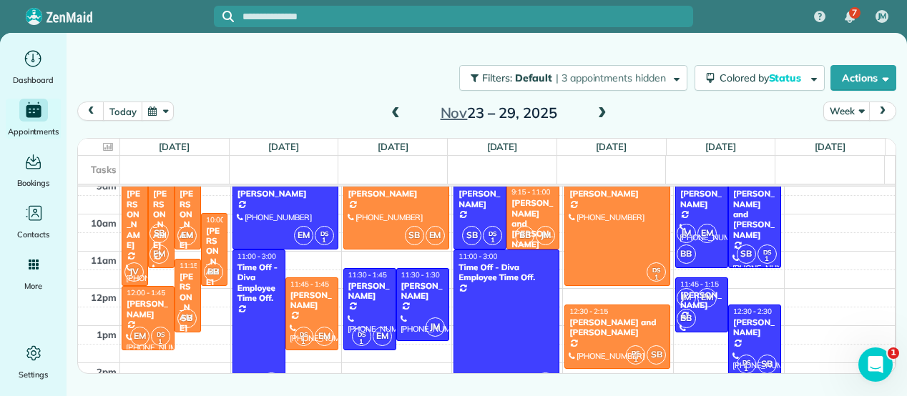
click at [393, 117] on span at bounding box center [396, 113] width 16 height 13
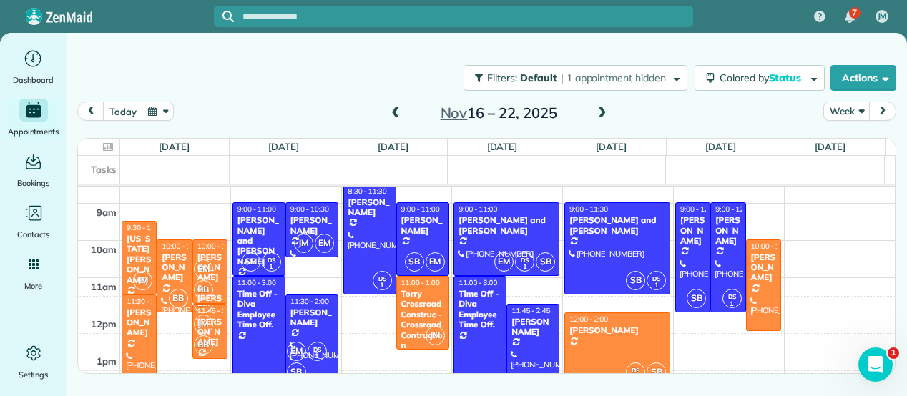
scroll to position [52, 0]
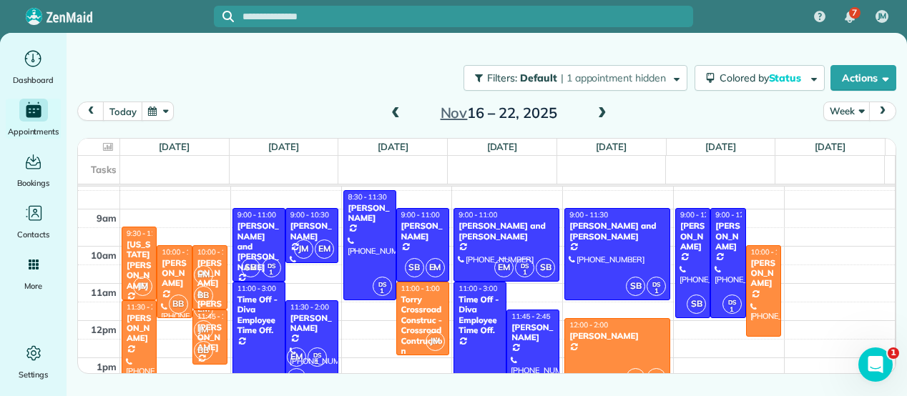
click at [401, 114] on span at bounding box center [396, 113] width 16 height 13
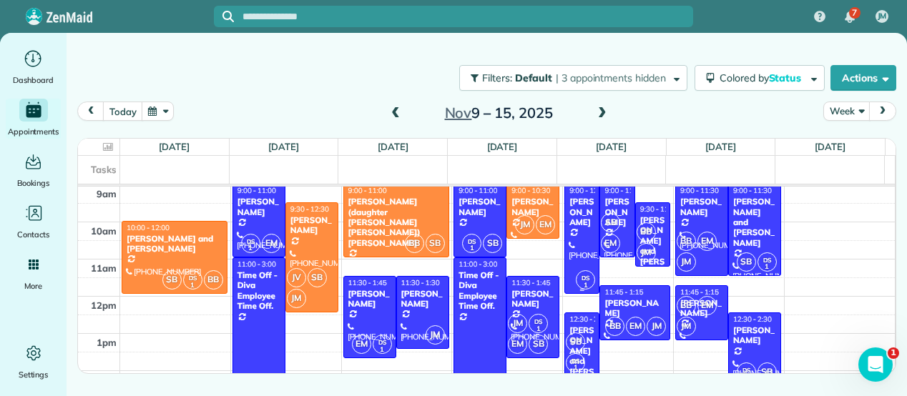
scroll to position [74, 0]
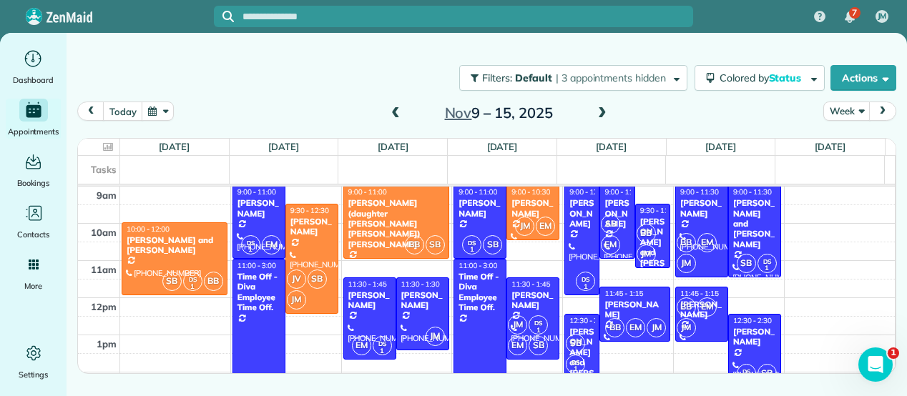
click at [388, 112] on span at bounding box center [396, 113] width 16 height 13
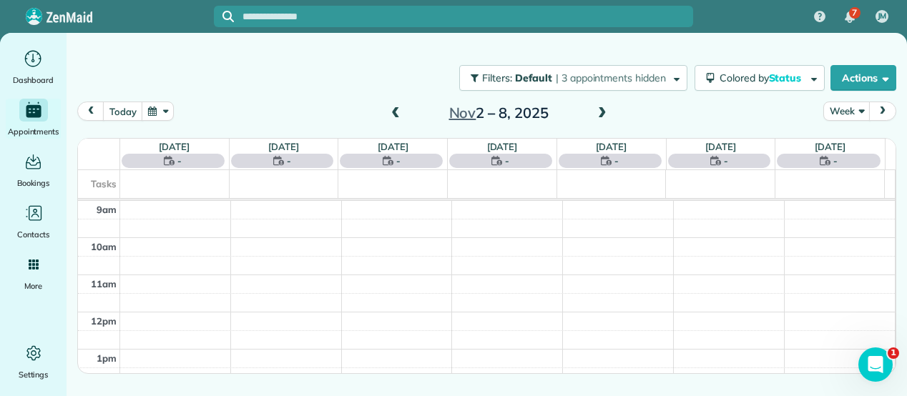
scroll to position [0, 0]
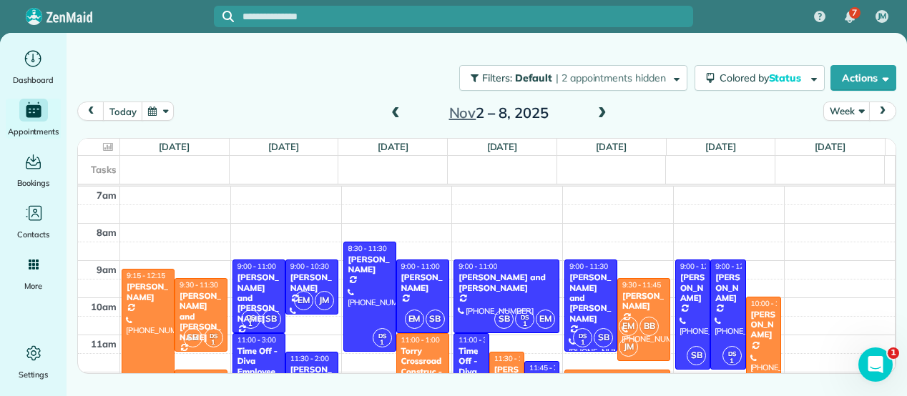
click at [388, 112] on span at bounding box center [396, 113] width 16 height 13
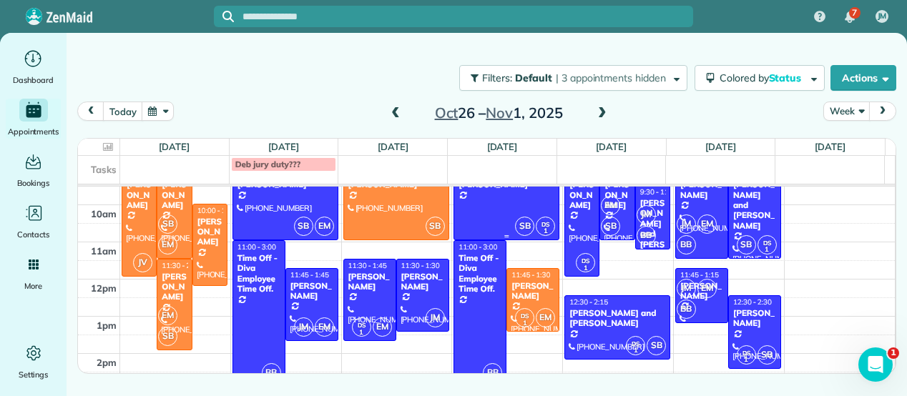
scroll to position [92, 0]
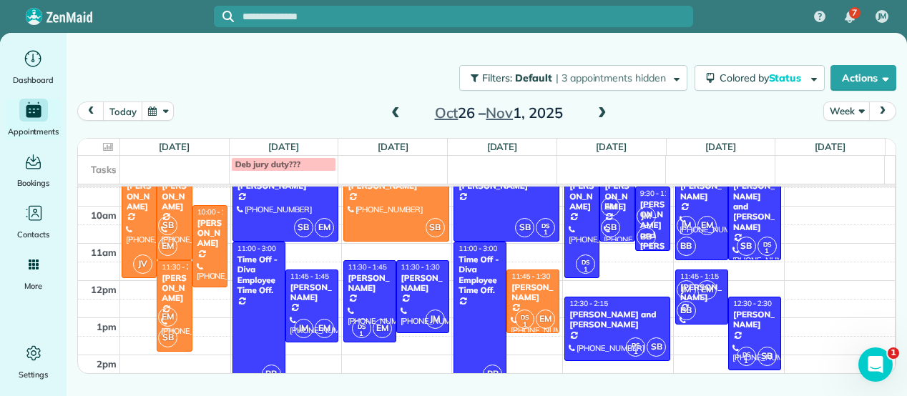
click at [391, 115] on span at bounding box center [396, 113] width 16 height 13
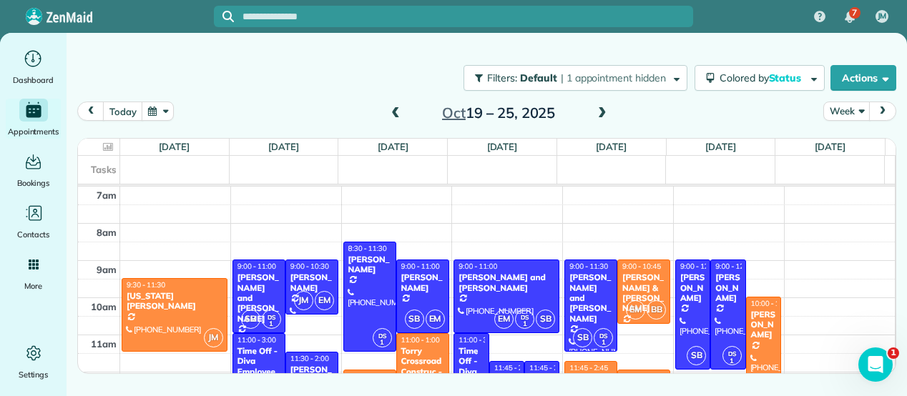
click at [391, 115] on span at bounding box center [396, 113] width 16 height 13
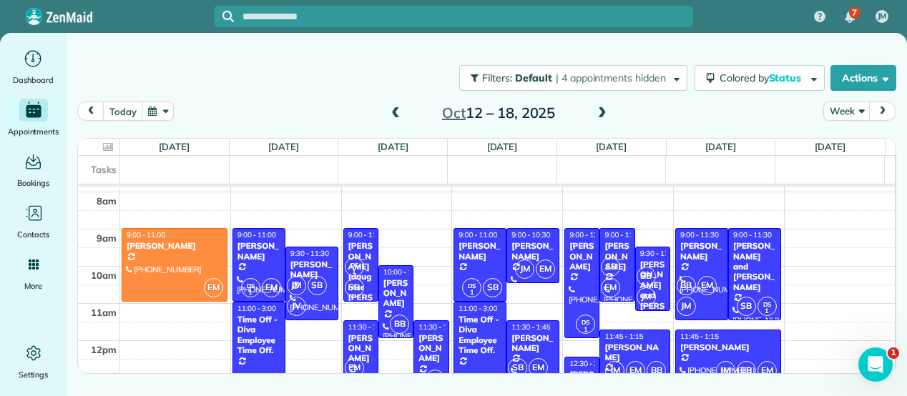
scroll to position [17, 0]
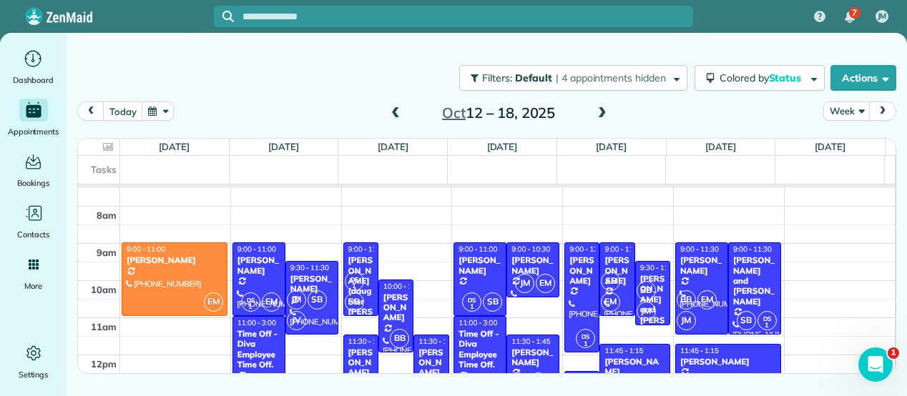
click at [605, 111] on span at bounding box center [602, 113] width 16 height 13
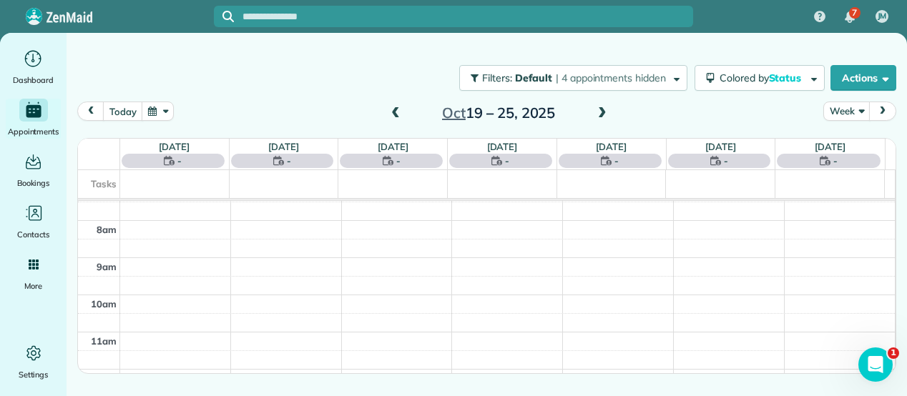
scroll to position [0, 0]
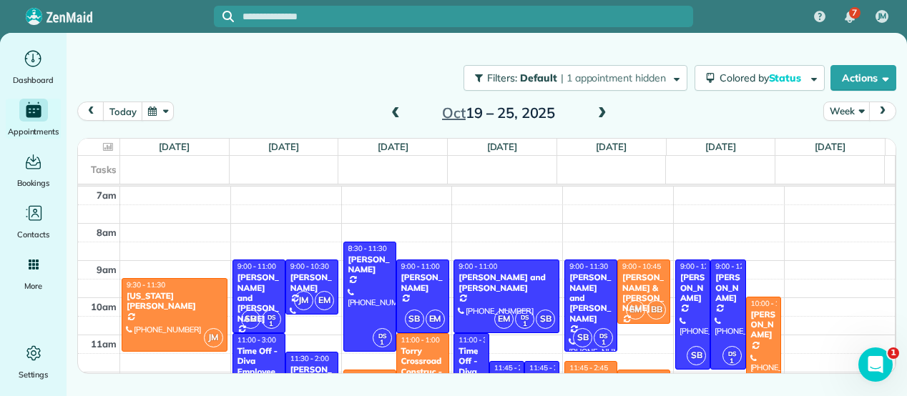
click at [605, 111] on span at bounding box center [602, 113] width 16 height 13
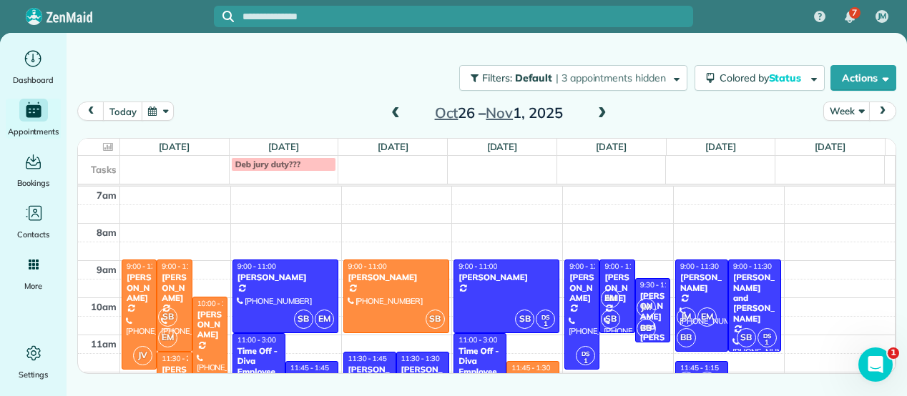
click at [605, 111] on span at bounding box center [602, 113] width 16 height 13
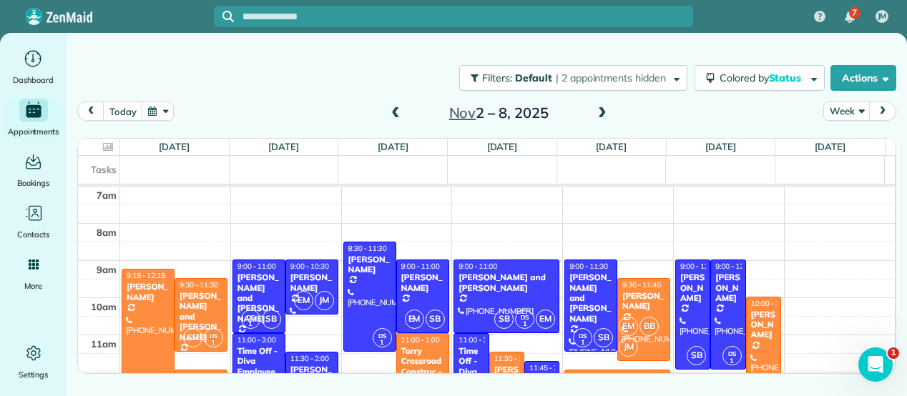
click at [600, 112] on span at bounding box center [602, 113] width 16 height 13
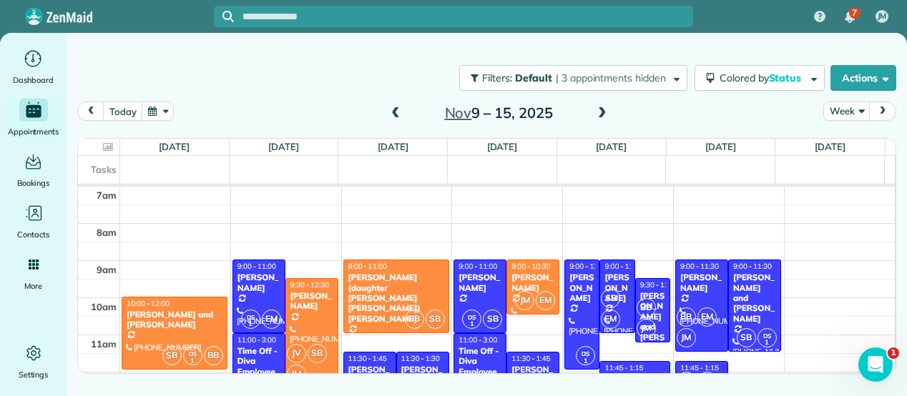
click at [604, 112] on span at bounding box center [602, 113] width 16 height 13
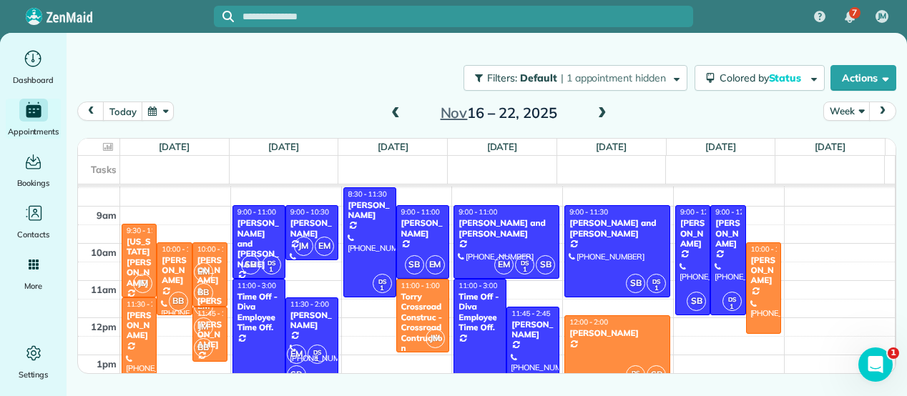
scroll to position [54, 0]
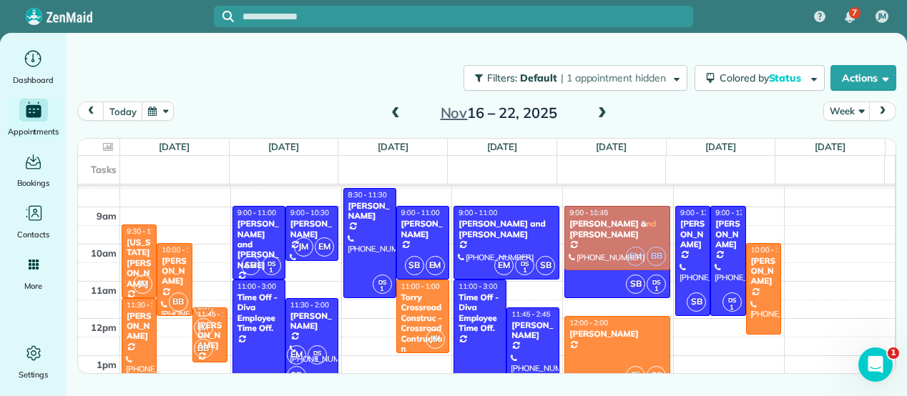
drag, startPoint x: 212, startPoint y: 265, endPoint x: 605, endPoint y: 225, distance: 395.5
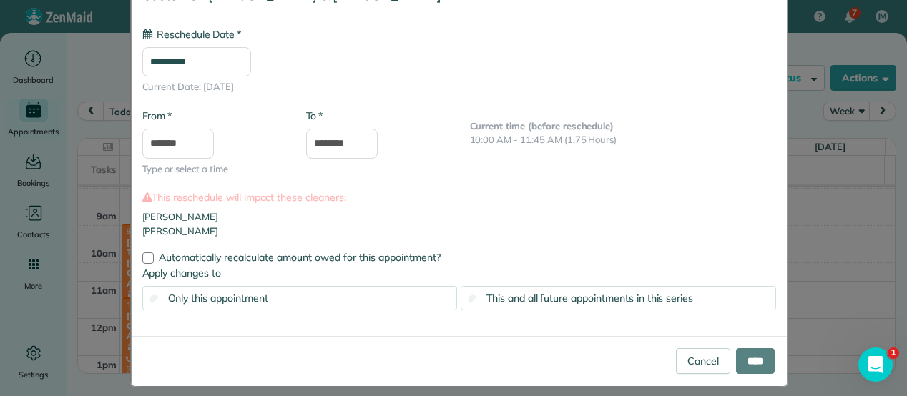
scroll to position [0, 0]
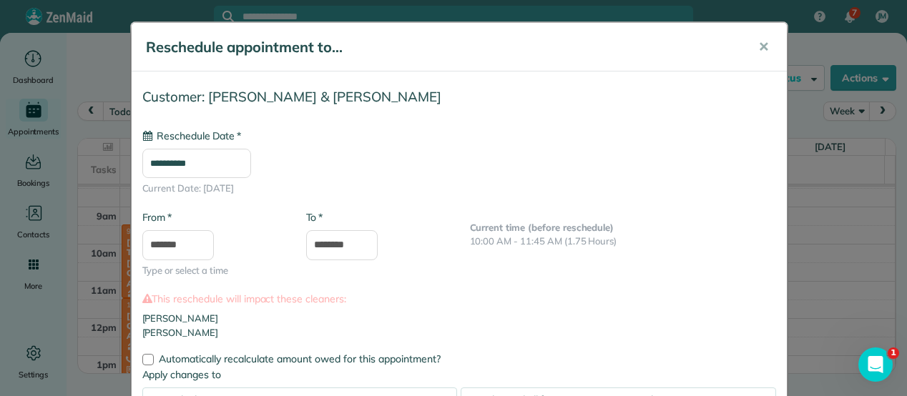
type input "**********"
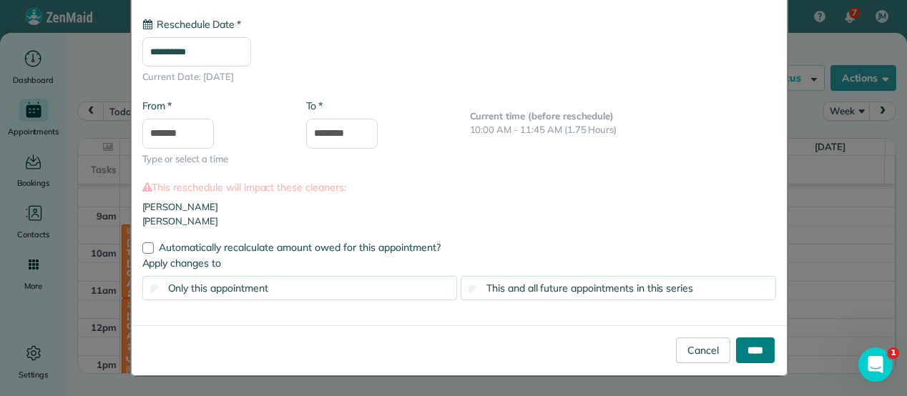
click at [760, 356] on input "****" at bounding box center [755, 351] width 39 height 26
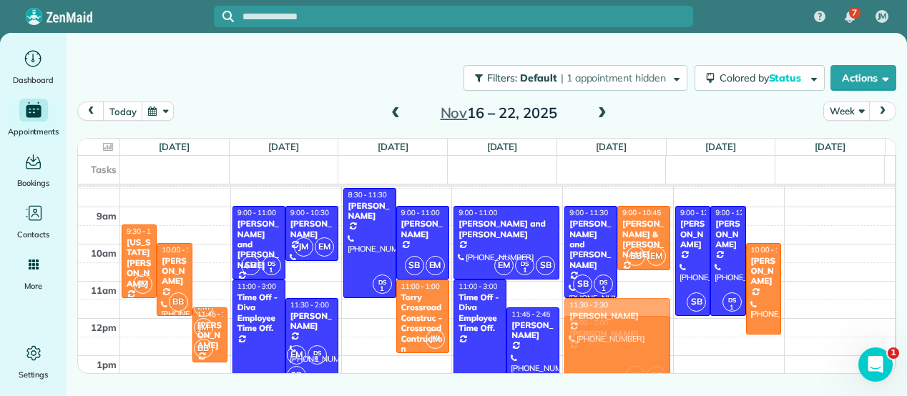
drag, startPoint x: 144, startPoint y: 334, endPoint x: 584, endPoint y: 333, distance: 440.6
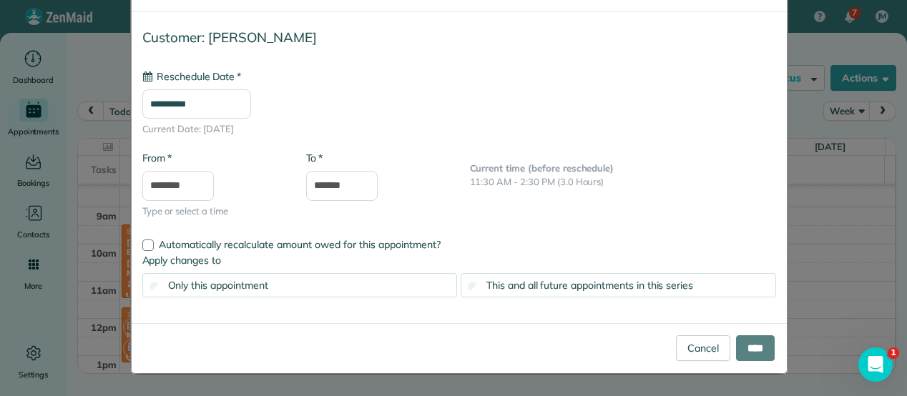
scroll to position [0, 0]
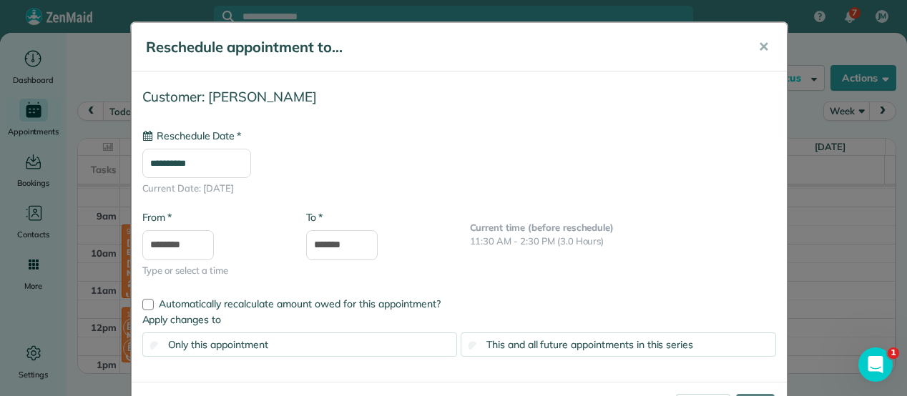
type input "**********"
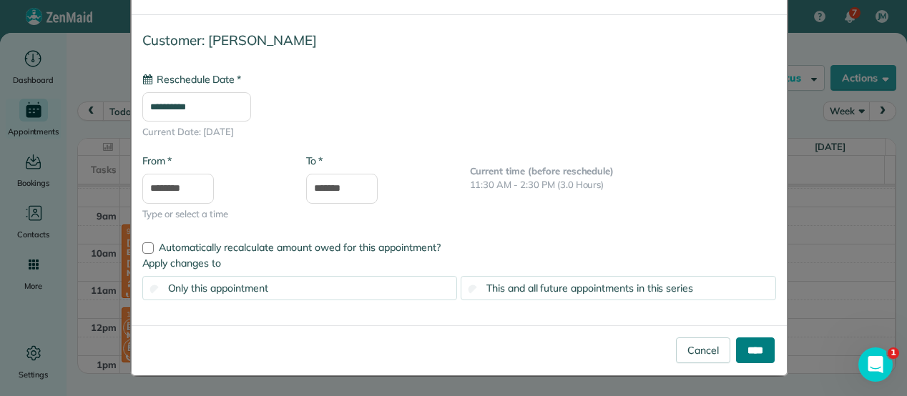
click at [742, 356] on input "****" at bounding box center [755, 351] width 39 height 26
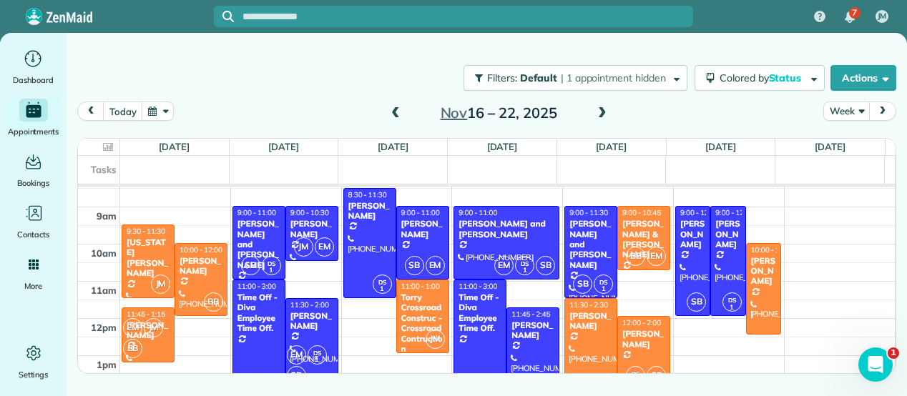
click at [393, 113] on span at bounding box center [396, 113] width 16 height 13
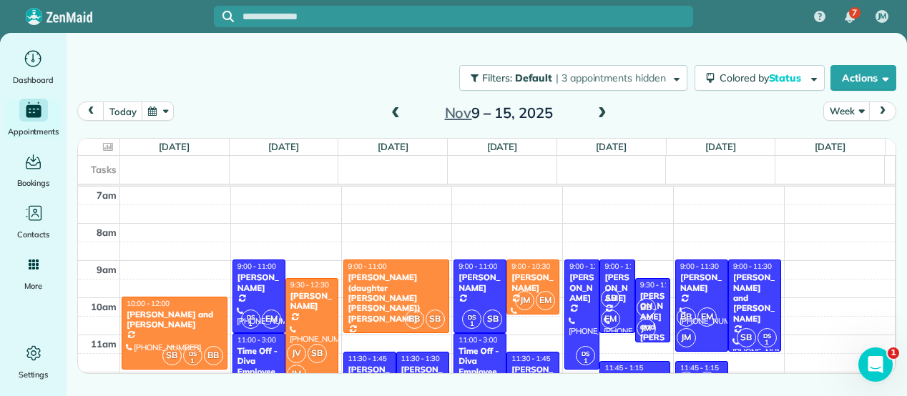
scroll to position [0, 0]
click at [393, 113] on span at bounding box center [396, 113] width 16 height 13
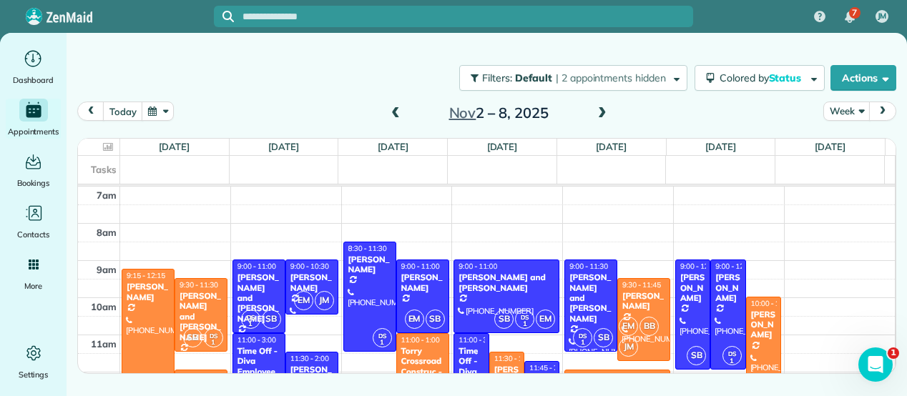
click at [393, 113] on span at bounding box center [396, 113] width 16 height 13
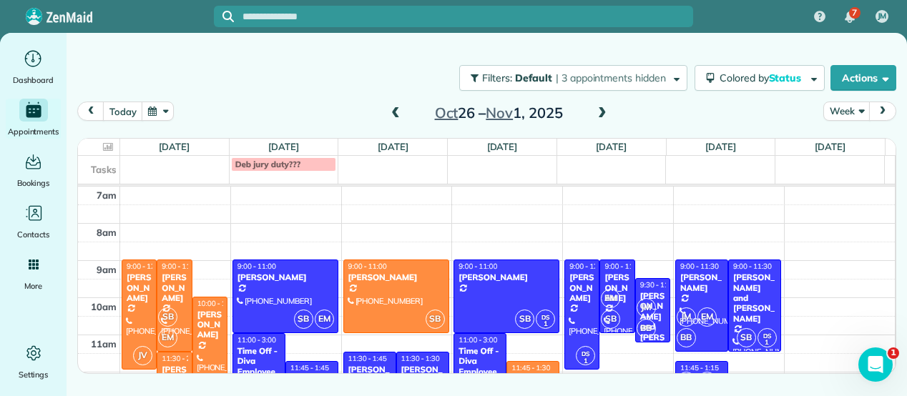
click at [393, 113] on span at bounding box center [396, 113] width 16 height 13
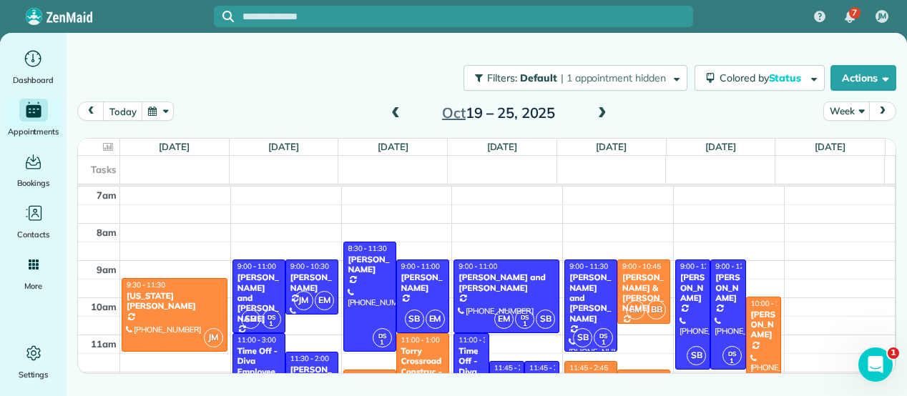
scroll to position [126, 0]
